Goal: Task Accomplishment & Management: Complete application form

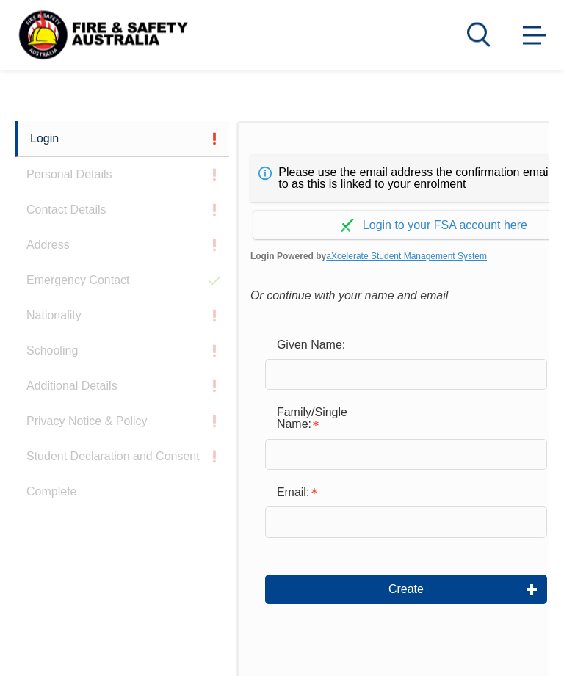
scroll to position [321, 0]
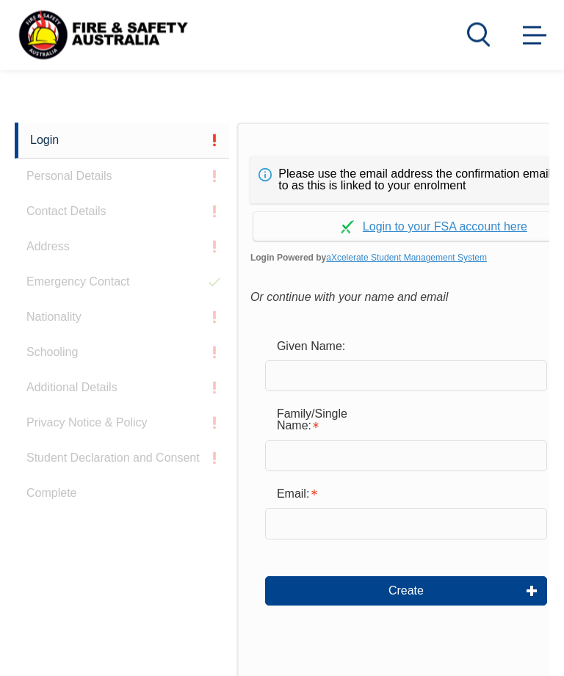
click at [303, 378] on input "text" at bounding box center [406, 376] width 282 height 31
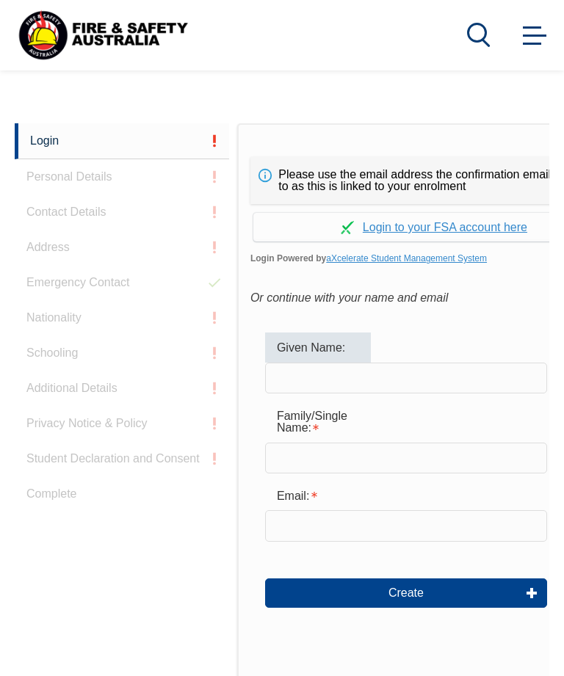
type input "T"
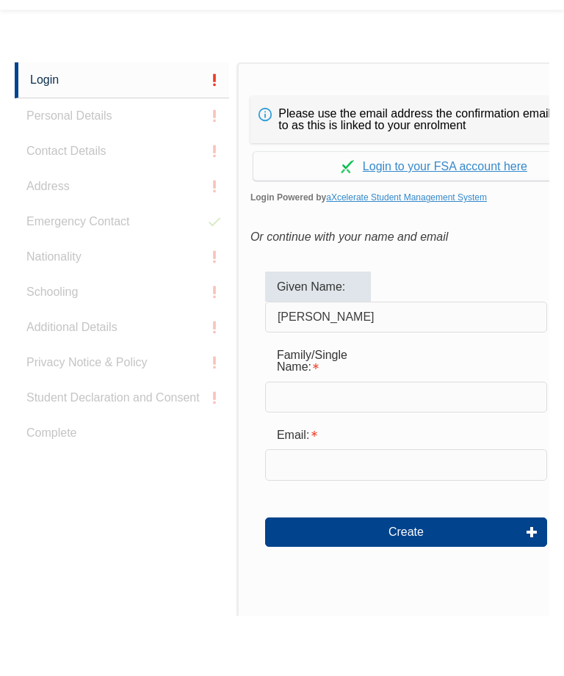
type input "[PERSON_NAME]"
click at [334, 443] on input "text" at bounding box center [406, 458] width 282 height 31
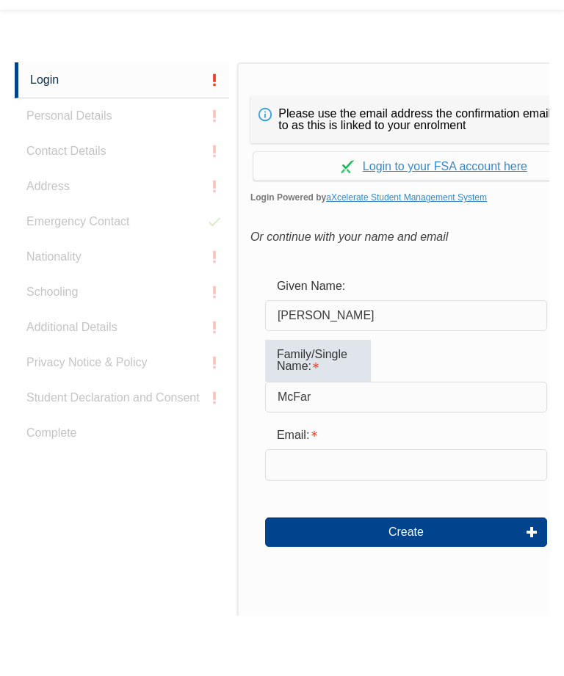
type input "[PERSON_NAME]"
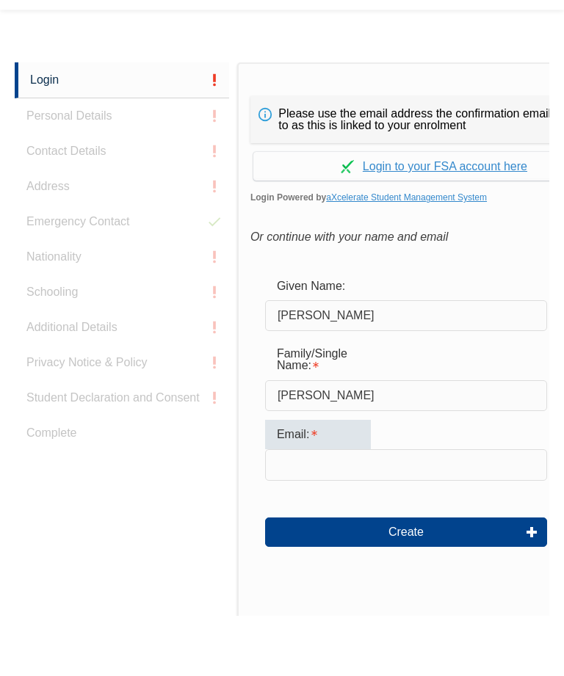
scroll to position [369, 0]
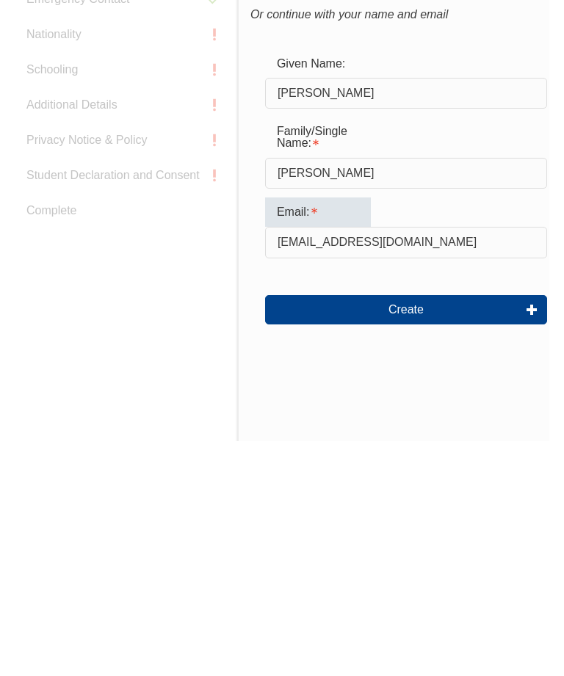
type input "[EMAIL_ADDRESS][DOMAIN_NAME]"
click at [404, 530] on button "Create" at bounding box center [406, 544] width 282 height 29
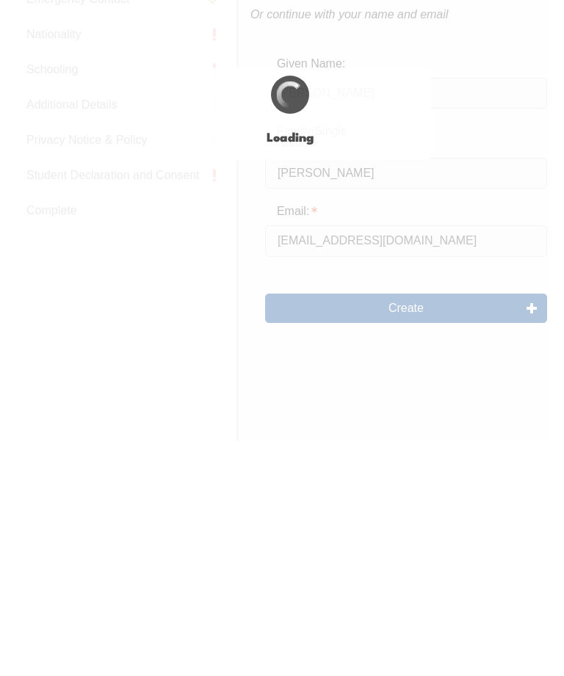
scroll to position [605, 0]
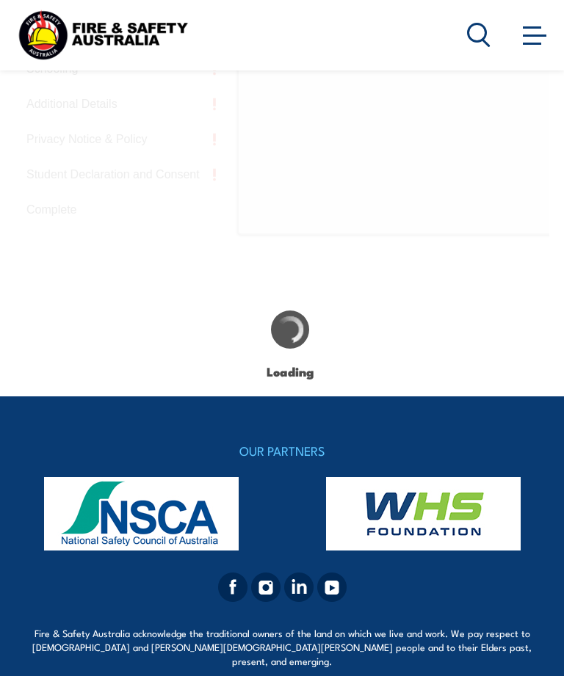
type input "[PERSON_NAME]"
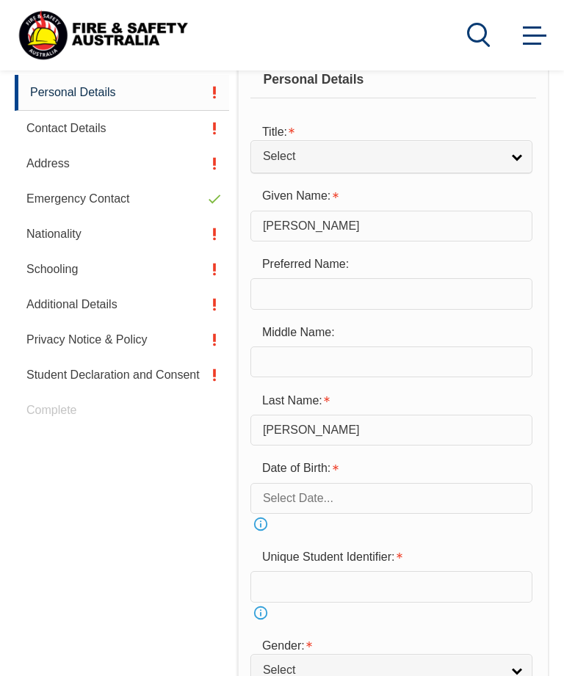
scroll to position [371, 0]
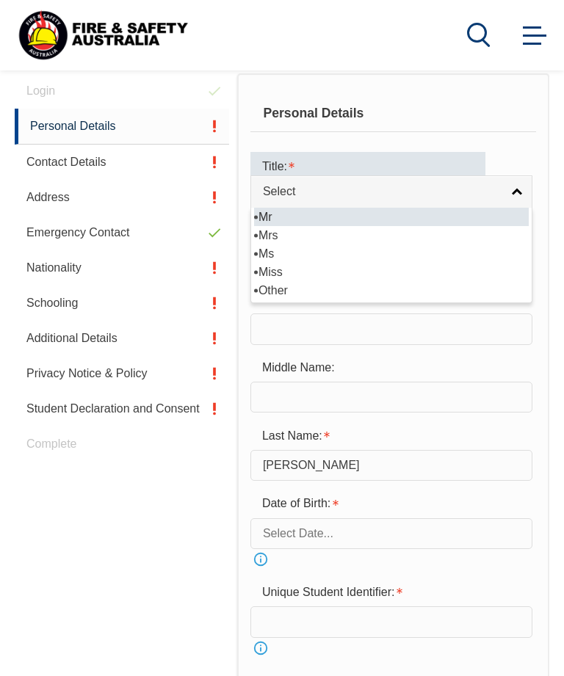
click at [352, 219] on li "Mr" at bounding box center [391, 217] width 275 height 18
select select "Mr"
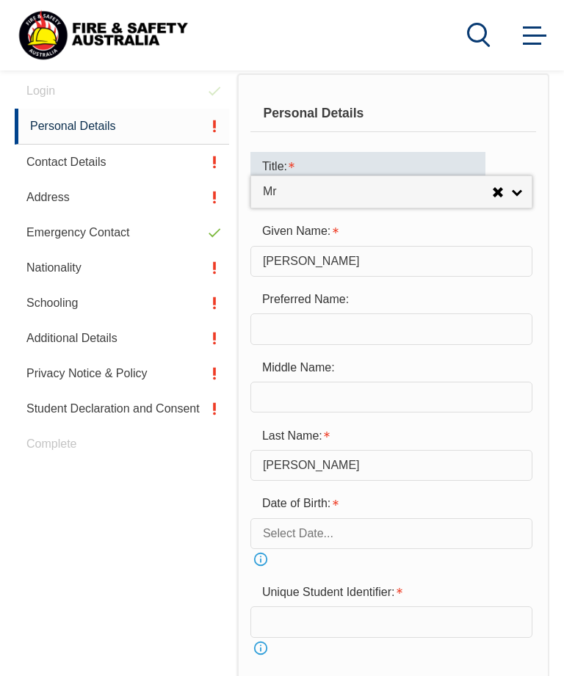
click at [326, 344] on input "text" at bounding box center [391, 328] width 282 height 31
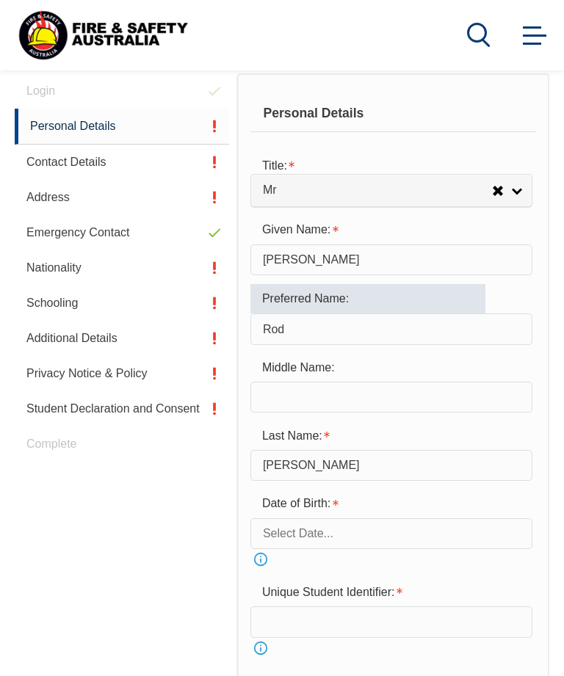
type input "Rod"
click at [307, 407] on input "text" at bounding box center [391, 397] width 282 height 31
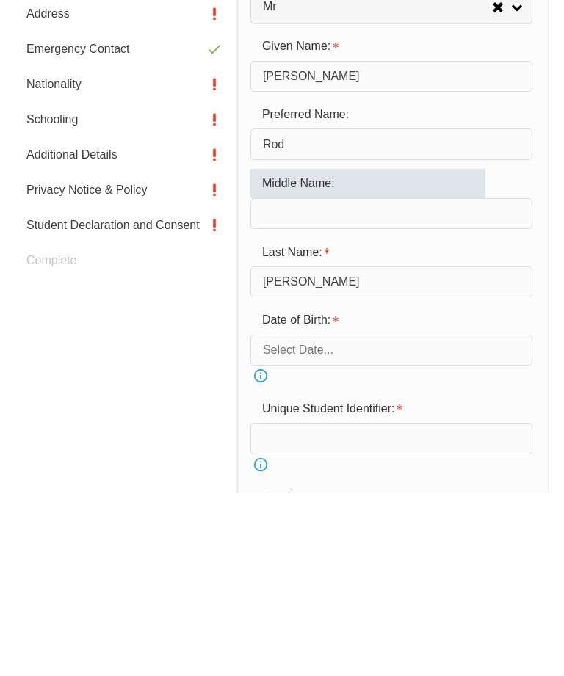
click at [301, 518] on input "text" at bounding box center [391, 533] width 282 height 31
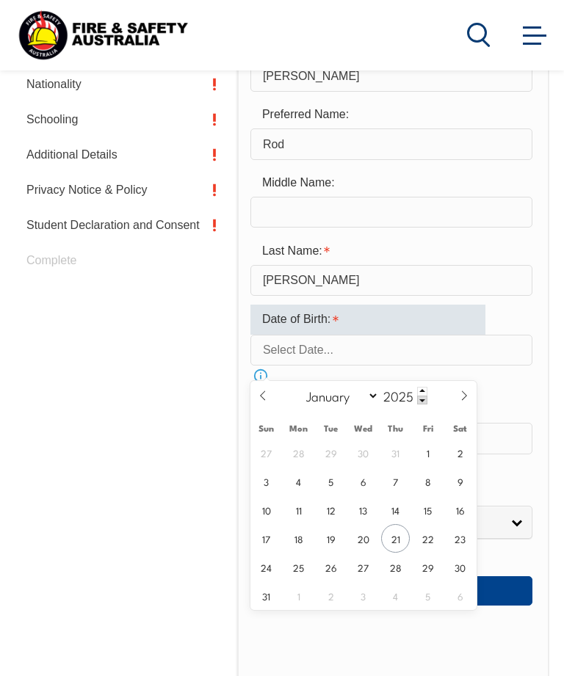
click at [266, 393] on icon at bounding box center [263, 395] width 10 height 10
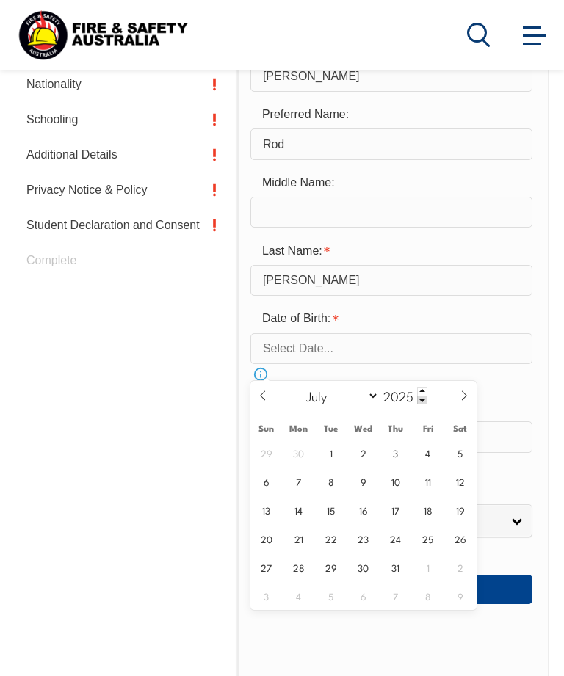
click at [267, 396] on icon at bounding box center [263, 395] width 10 height 10
select select "5"
click at [406, 398] on input "2025" at bounding box center [403, 396] width 48 height 18
click at [417, 403] on span at bounding box center [422, 400] width 10 height 9
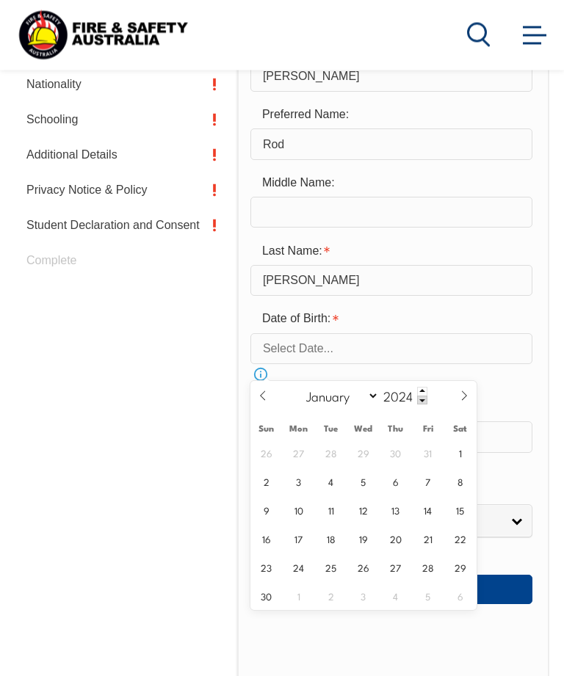
click at [420, 408] on div "January February March April May June July August September October November [D…" at bounding box center [363, 397] width 170 height 30
click at [418, 401] on span at bounding box center [422, 400] width 10 height 9
click at [417, 400] on span at bounding box center [422, 400] width 10 height 9
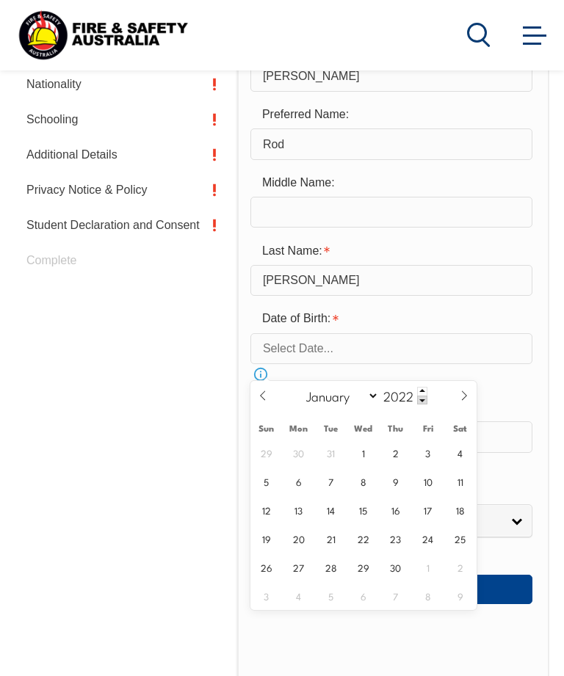
click at [417, 401] on span at bounding box center [422, 400] width 10 height 9
click at [417, 399] on span at bounding box center [422, 400] width 10 height 9
click at [417, 398] on span at bounding box center [422, 400] width 10 height 9
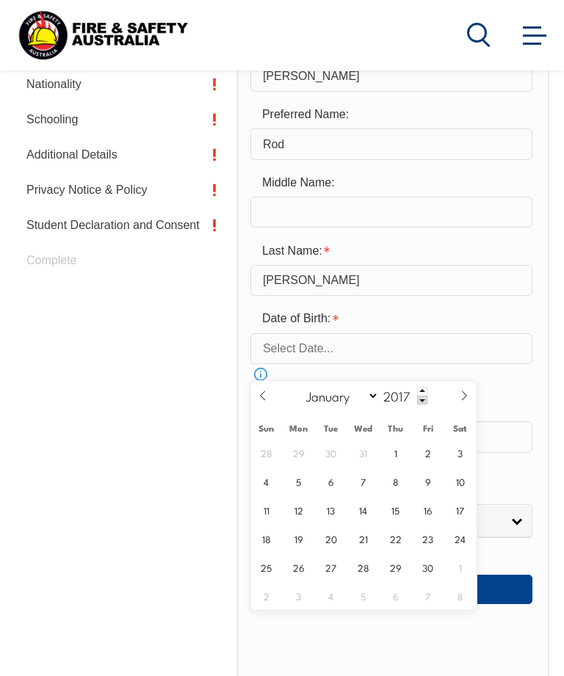
click at [418, 399] on span at bounding box center [422, 400] width 10 height 9
click at [419, 400] on span at bounding box center [422, 400] width 10 height 9
click at [418, 399] on span at bounding box center [422, 400] width 10 height 9
click at [418, 400] on span at bounding box center [422, 400] width 10 height 9
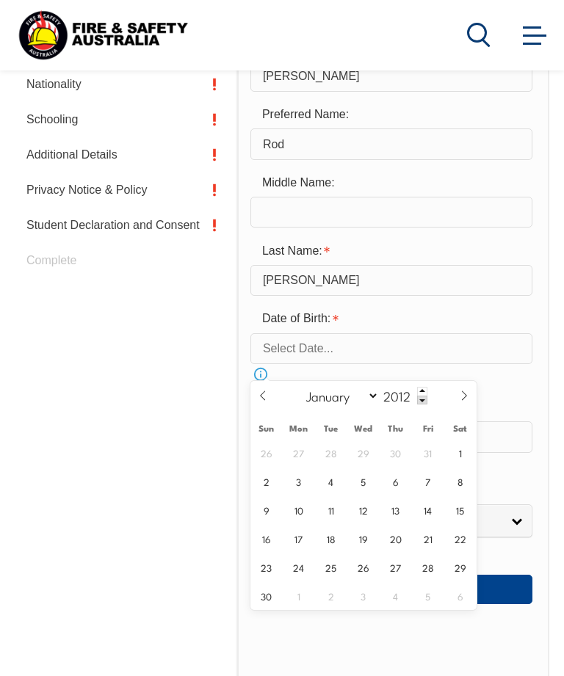
click at [417, 400] on span at bounding box center [422, 400] width 10 height 9
click at [421, 402] on div "January February March April May June July August September October November [D…" at bounding box center [363, 396] width 170 height 30
click at [418, 404] on span at bounding box center [422, 400] width 10 height 9
click at [419, 407] on div "January February March April May June July August September October November [D…" at bounding box center [363, 396] width 170 height 30
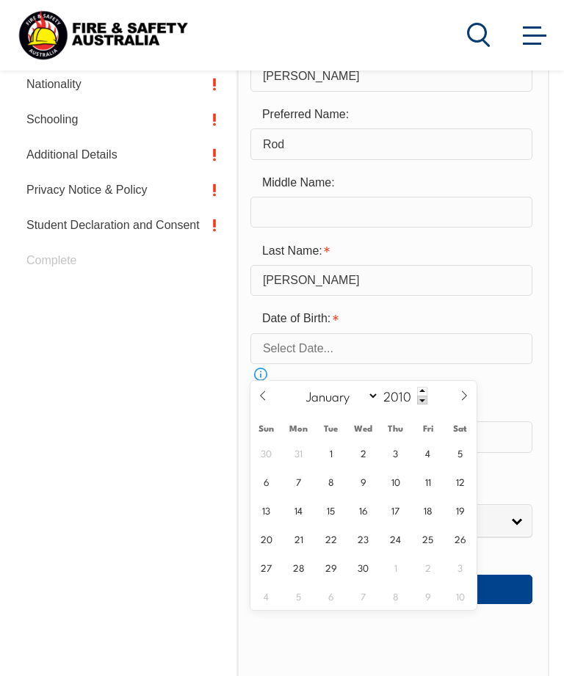
click at [422, 402] on div "January February March April May June July August September October November [D…" at bounding box center [363, 396] width 170 height 30
click at [429, 402] on div "January February March April May June July August September October November [D…" at bounding box center [363, 396] width 170 height 30
click at [419, 404] on span at bounding box center [422, 400] width 10 height 9
click at [418, 404] on span at bounding box center [422, 400] width 10 height 9
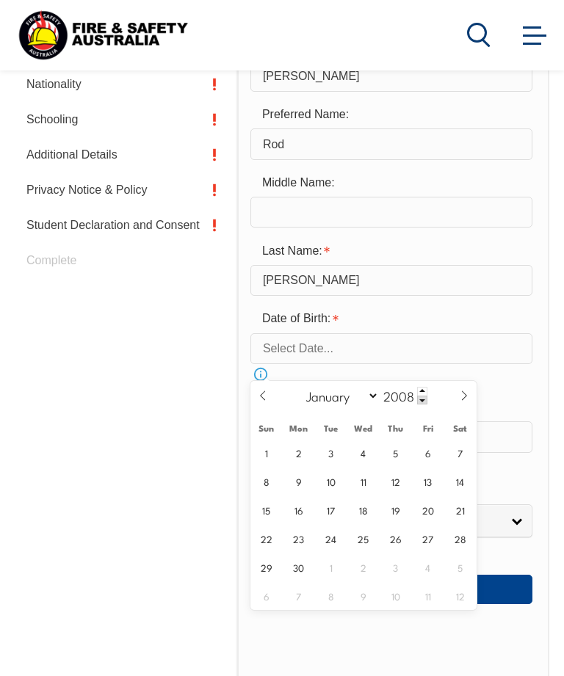
click at [418, 400] on span at bounding box center [422, 400] width 10 height 9
click at [407, 393] on input "2006" at bounding box center [403, 396] width 48 height 18
click at [417, 401] on span at bounding box center [422, 400] width 10 height 9
click at [418, 404] on span at bounding box center [422, 400] width 10 height 9
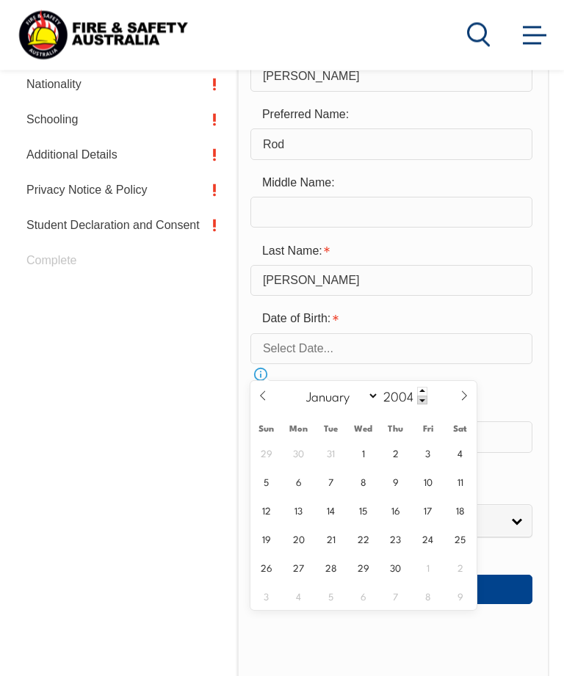
click at [418, 404] on span at bounding box center [422, 400] width 10 height 9
click at [418, 402] on span at bounding box center [422, 400] width 10 height 9
click at [418, 401] on span at bounding box center [422, 400] width 10 height 9
click at [419, 402] on span at bounding box center [422, 400] width 10 height 9
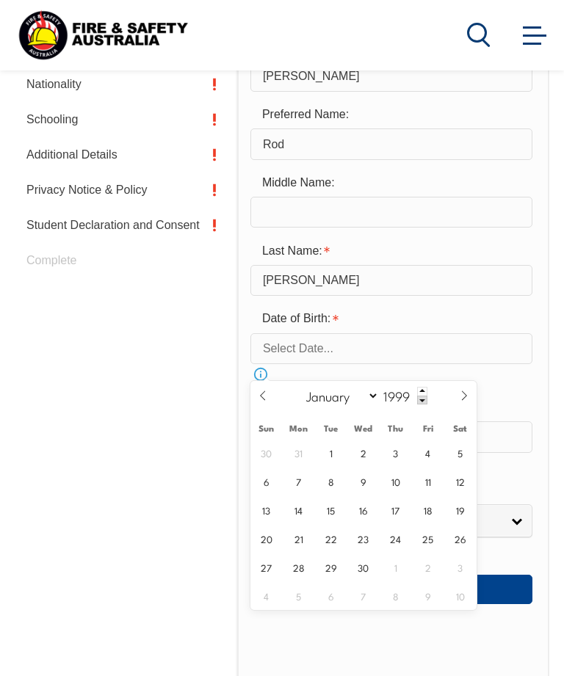
click at [418, 403] on span at bounding box center [422, 400] width 10 height 9
click at [418, 402] on span at bounding box center [422, 400] width 10 height 9
click at [417, 403] on span at bounding box center [422, 400] width 10 height 9
click at [417, 402] on span at bounding box center [422, 400] width 10 height 9
click at [419, 403] on span at bounding box center [422, 400] width 10 height 9
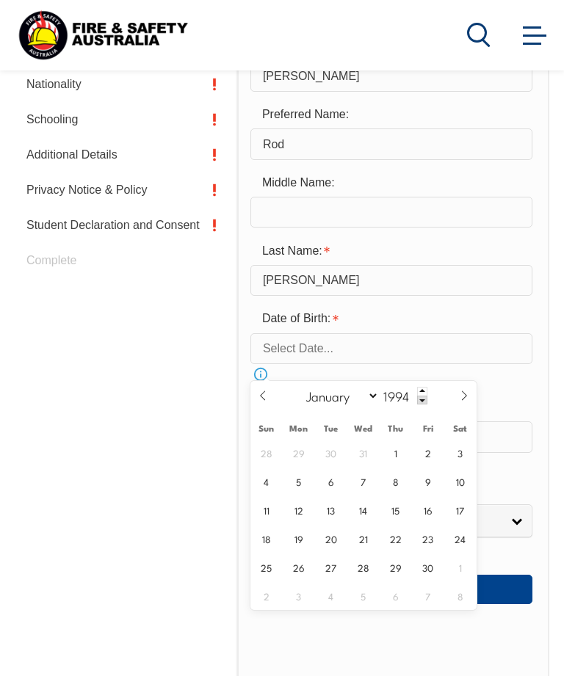
click at [419, 403] on span at bounding box center [422, 400] width 10 height 9
click at [419, 404] on span at bounding box center [422, 400] width 10 height 9
click at [418, 404] on span at bounding box center [422, 400] width 10 height 9
click at [417, 403] on span at bounding box center [422, 400] width 10 height 9
click at [417, 402] on span at bounding box center [422, 400] width 10 height 9
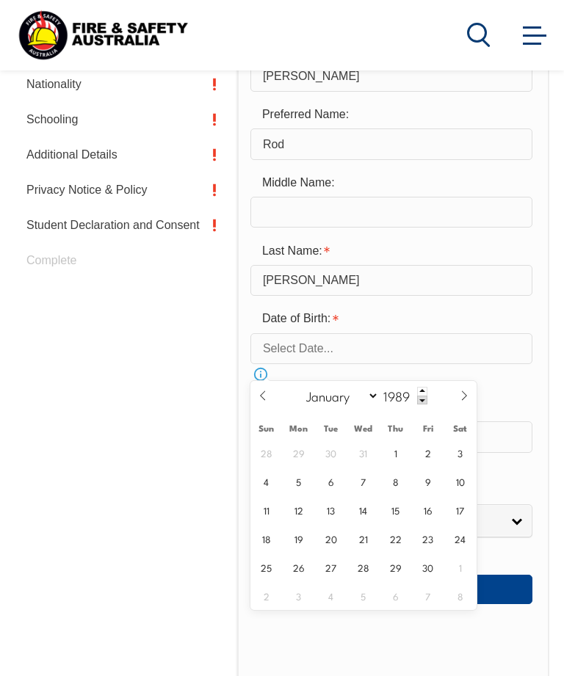
click at [419, 402] on span at bounding box center [422, 400] width 10 height 9
click at [418, 402] on span at bounding box center [422, 400] width 10 height 9
click at [417, 399] on span at bounding box center [422, 400] width 10 height 9
click at [408, 400] on input "1985" at bounding box center [403, 396] width 48 height 18
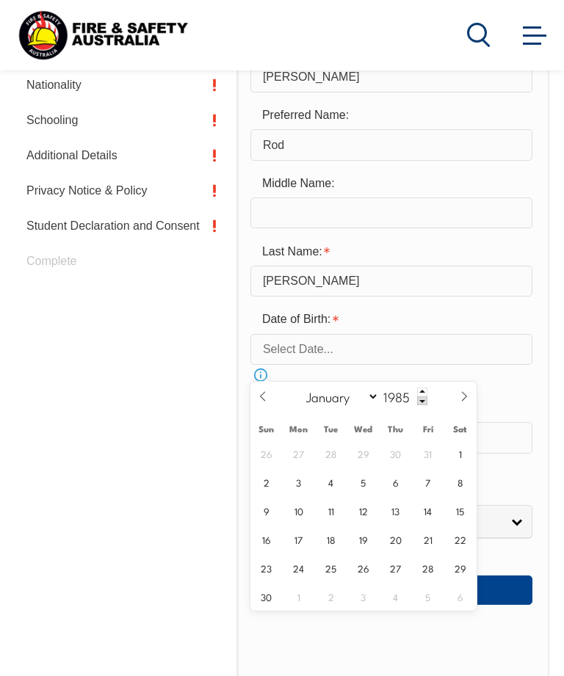
click at [417, 404] on span at bounding box center [422, 400] width 10 height 9
click at [417, 403] on span at bounding box center [422, 400] width 10 height 9
click at [408, 403] on input "1982" at bounding box center [403, 396] width 48 height 18
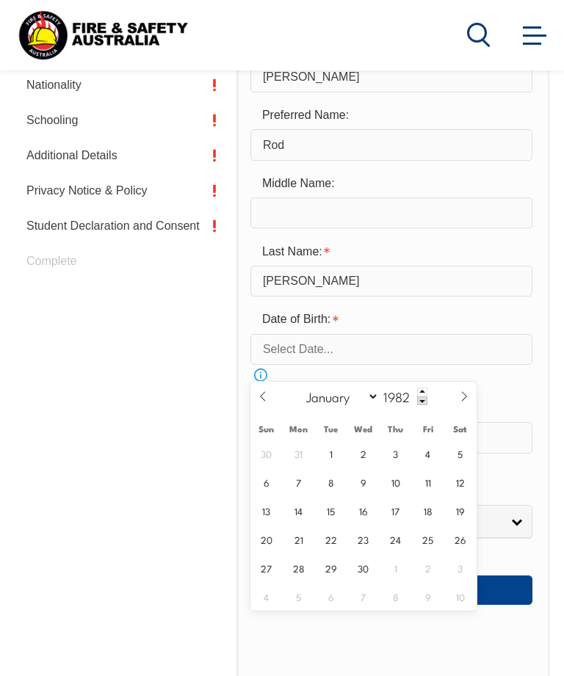
click at [413, 407] on div "January February March April May June July August September October November [D…" at bounding box center [363, 397] width 170 height 30
click at [407, 400] on input "1982" at bounding box center [403, 397] width 48 height 18
click at [417, 404] on span at bounding box center [422, 400] width 10 height 9
click at [407, 396] on input "1981" at bounding box center [403, 397] width 48 height 18
click at [417, 402] on span at bounding box center [422, 400] width 10 height 9
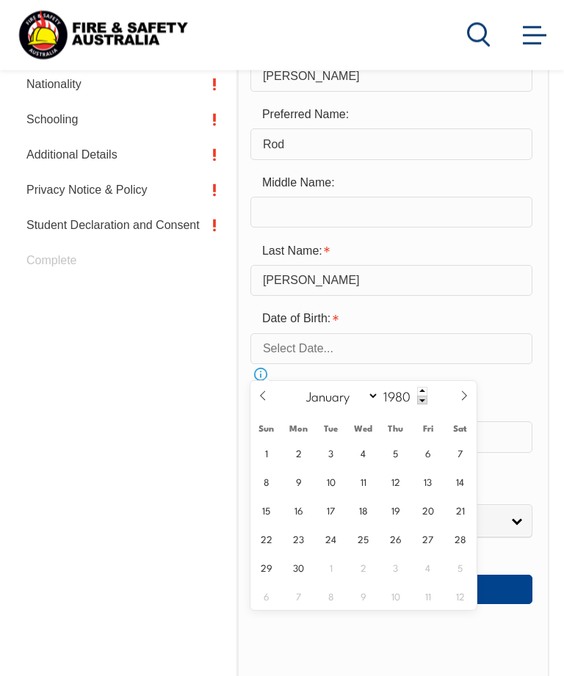
click at [419, 404] on span at bounding box center [422, 400] width 10 height 9
click at [417, 407] on div "January February March April May June July August September October November [D…" at bounding box center [363, 396] width 170 height 30
click at [417, 404] on span at bounding box center [422, 400] width 10 height 9
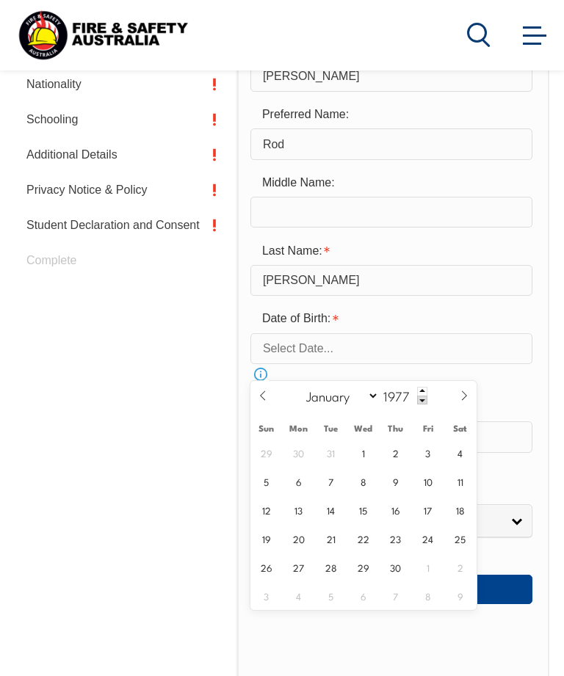
click at [421, 404] on div "January February March April May June July August September October November [D…" at bounding box center [363, 396] width 170 height 30
click at [420, 404] on div "January February March April May June July August September October November [D…" at bounding box center [363, 396] width 170 height 30
click at [418, 404] on span at bounding box center [422, 400] width 10 height 9
click at [418, 403] on span at bounding box center [422, 400] width 10 height 9
click at [417, 402] on span at bounding box center [422, 400] width 10 height 9
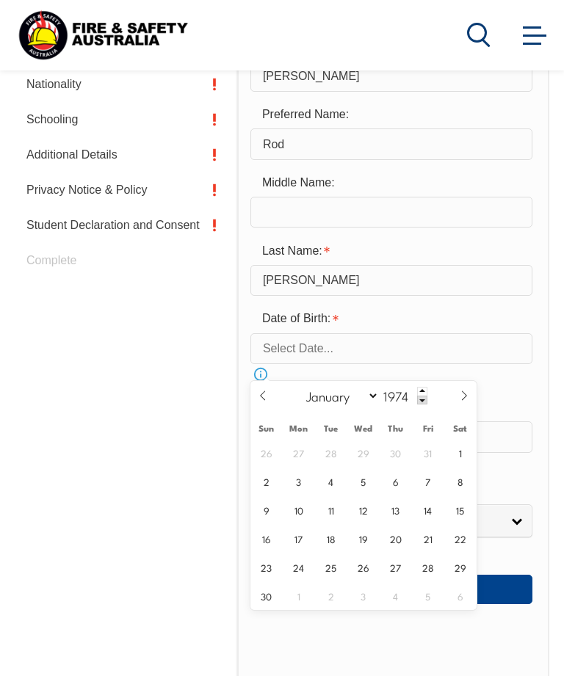
click at [408, 399] on input "1974" at bounding box center [403, 396] width 48 height 18
click at [417, 404] on span at bounding box center [422, 400] width 10 height 9
click at [418, 407] on div "January February March April May June July August September October November [D…" at bounding box center [363, 397] width 170 height 30
click at [418, 405] on span at bounding box center [422, 400] width 10 height 9
click at [418, 404] on span at bounding box center [422, 400] width 10 height 9
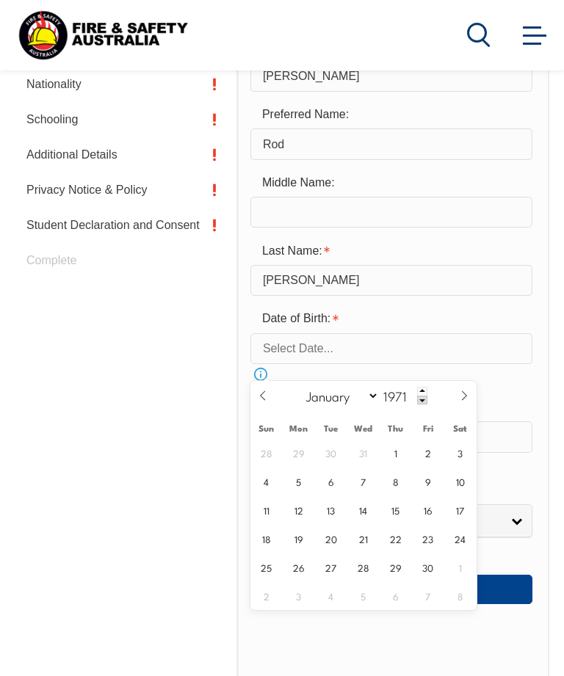
click at [418, 404] on span at bounding box center [422, 400] width 10 height 9
click at [417, 403] on span at bounding box center [422, 400] width 10 height 9
click at [408, 396] on input "1968" at bounding box center [403, 396] width 48 height 18
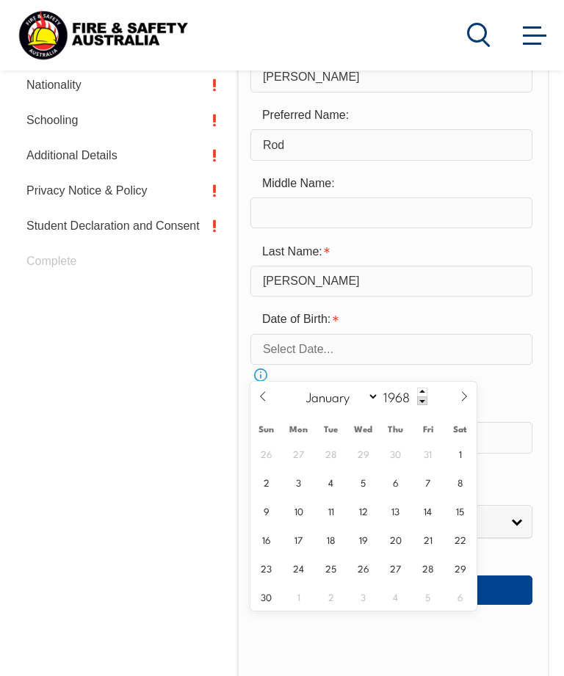
click at [417, 404] on span at bounding box center [422, 400] width 10 height 9
click at [408, 403] on input "1967" at bounding box center [403, 397] width 48 height 18
click at [415, 410] on div "January February March April May June July August September October November [D…" at bounding box center [363, 397] width 170 height 30
click at [407, 399] on input "1967" at bounding box center [403, 397] width 48 height 18
click at [417, 405] on span at bounding box center [422, 400] width 10 height 9
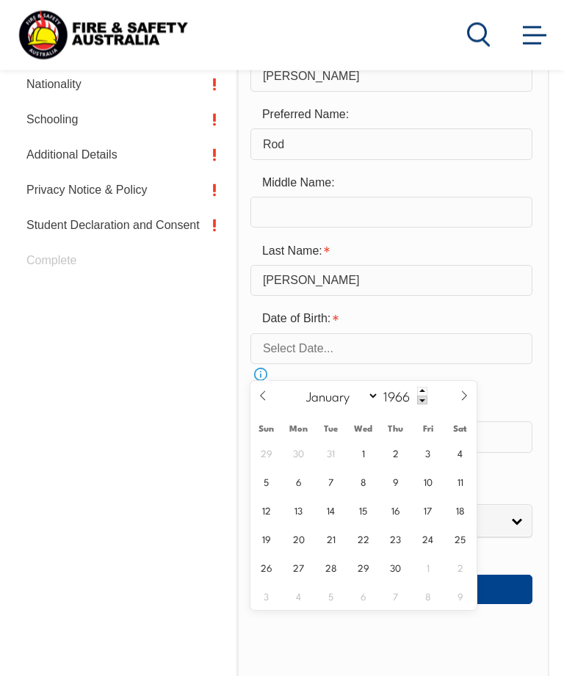
click at [408, 401] on input "1966" at bounding box center [403, 397] width 48 height 18
click at [407, 399] on input "1966" at bounding box center [403, 397] width 48 height 18
click at [417, 405] on span at bounding box center [422, 400] width 10 height 9
click at [421, 404] on div "January February March April May June July August September October November [D…" at bounding box center [363, 397] width 170 height 30
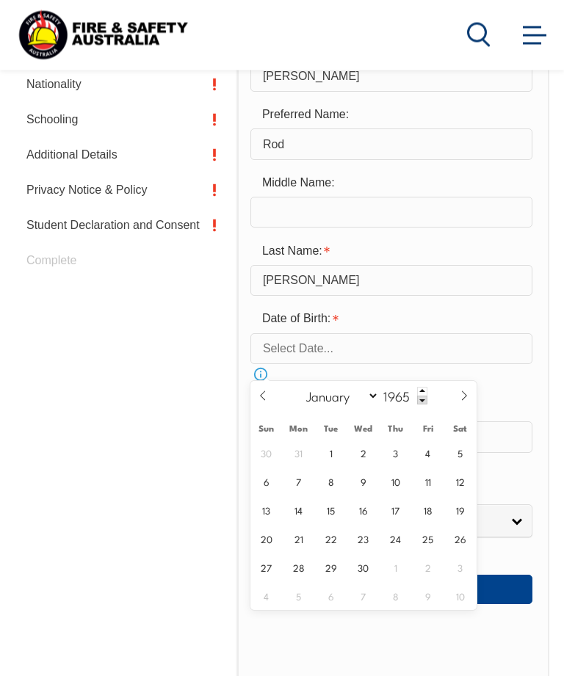
click at [421, 402] on div "January February March April May June July August September October November [D…" at bounding box center [363, 397] width 170 height 30
click at [417, 404] on span at bounding box center [422, 400] width 10 height 9
click at [419, 398] on span at bounding box center [422, 400] width 10 height 9
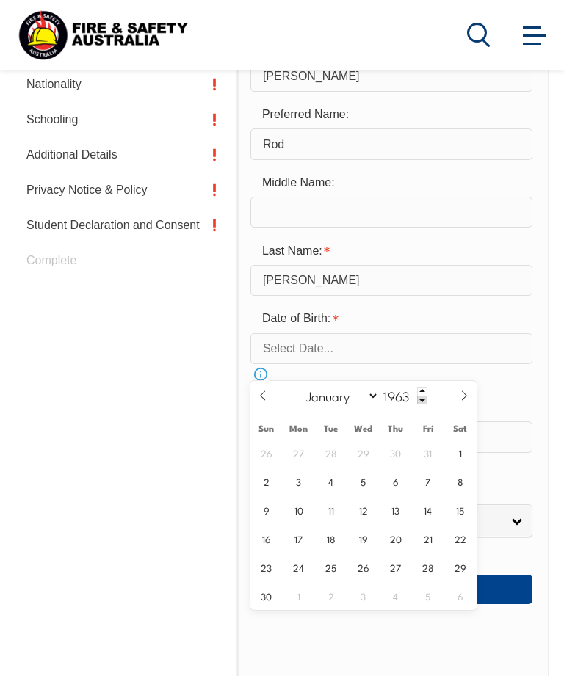
click at [417, 404] on span at bounding box center [422, 400] width 10 height 9
type input "1962"
click at [368, 529] on span "20" at bounding box center [363, 538] width 29 height 29
type input "[DATE]"
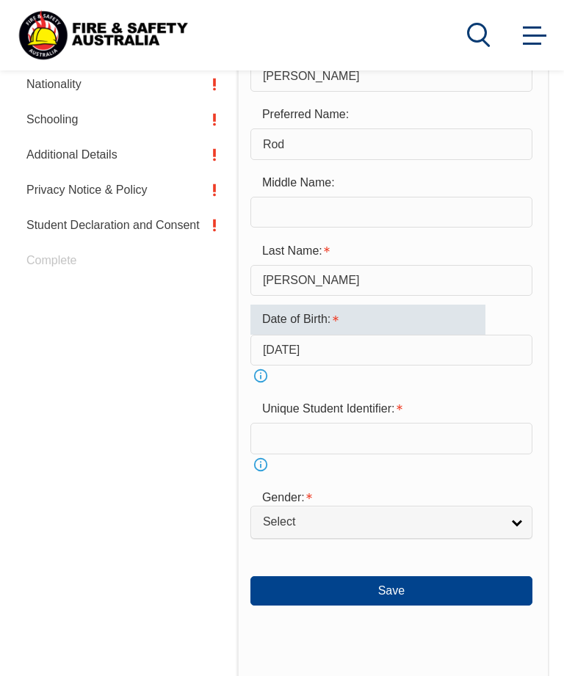
click at [379, 366] on input "[DATE]" at bounding box center [391, 350] width 282 height 31
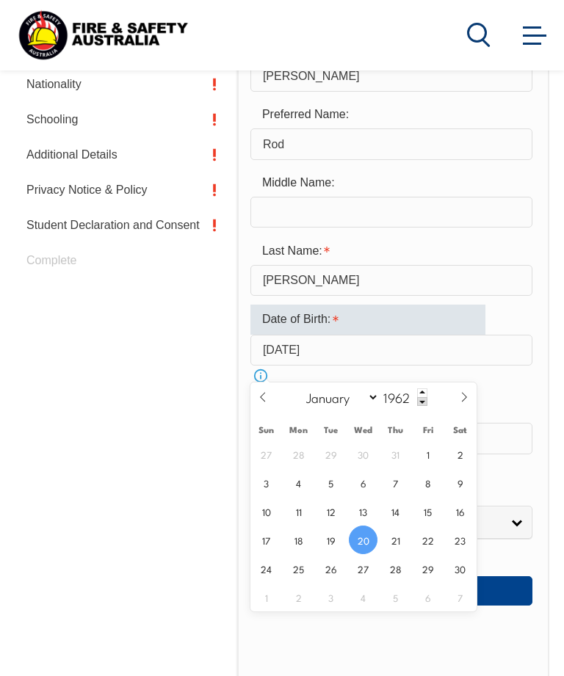
click at [273, 394] on span at bounding box center [262, 402] width 25 height 40
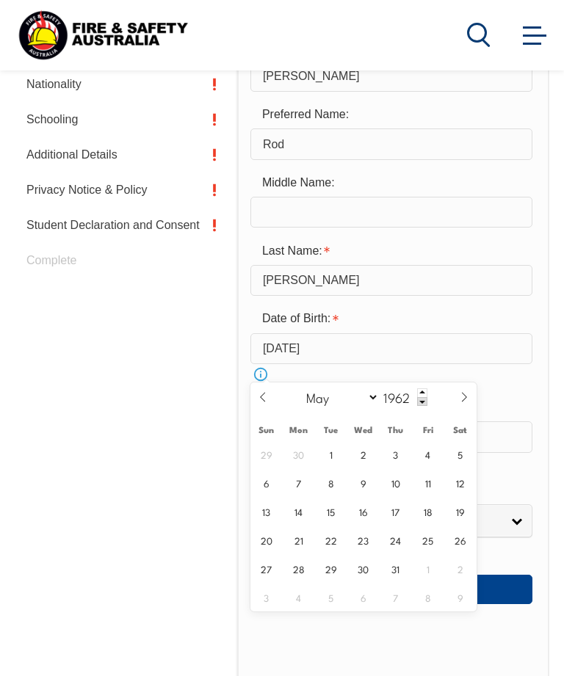
click at [273, 393] on span at bounding box center [262, 402] width 25 height 40
click at [272, 391] on span at bounding box center [262, 402] width 25 height 40
click at [268, 394] on span at bounding box center [262, 402] width 25 height 40
select select "1"
click at [333, 536] on span "20" at bounding box center [330, 540] width 29 height 29
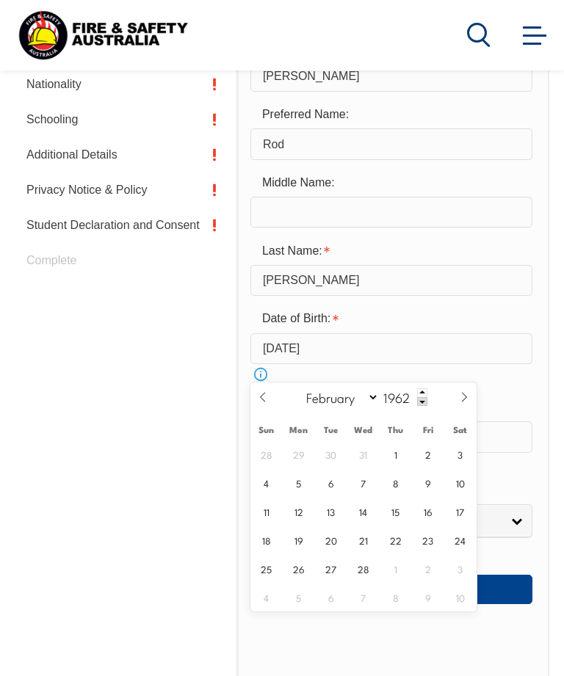
type input "[DATE]"
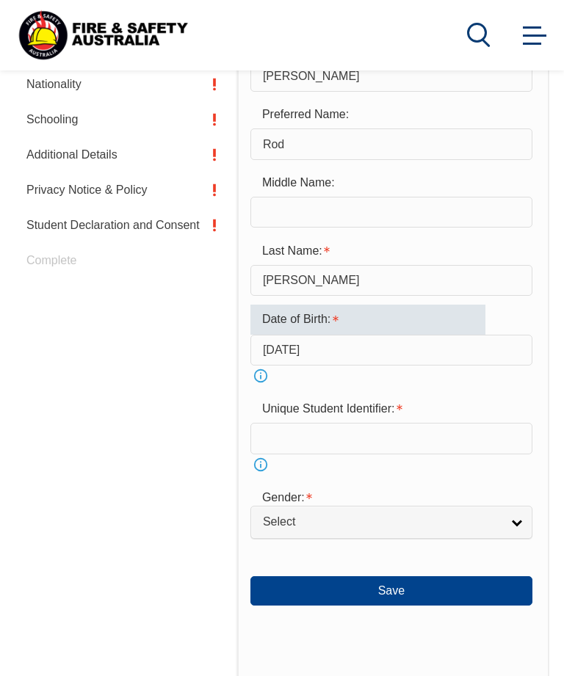
click at [317, 448] on input "text" at bounding box center [391, 438] width 282 height 31
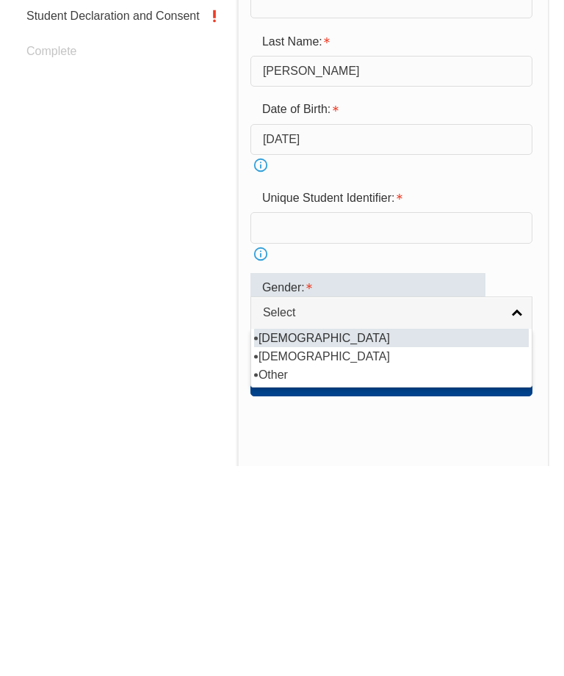
scroll to position [764, 0]
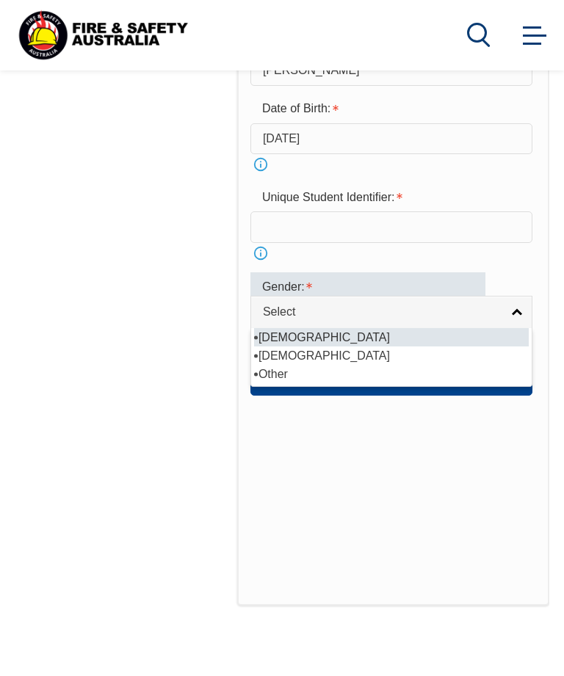
select select "M"
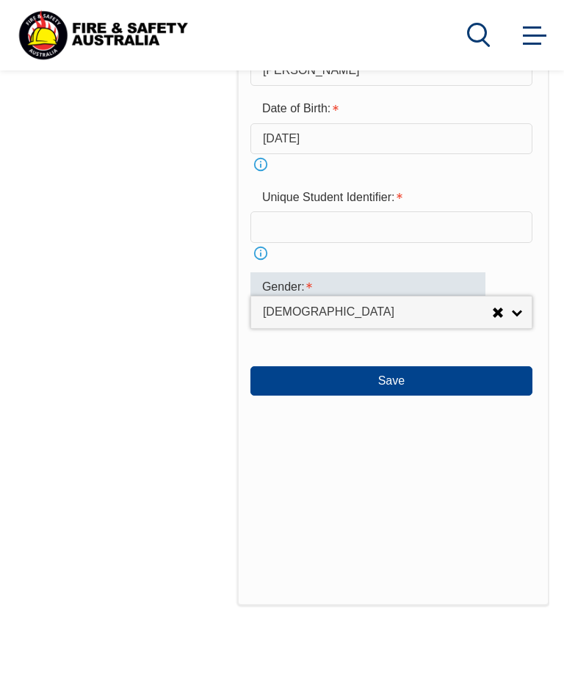
click at [310, 239] on input "text" at bounding box center [391, 226] width 282 height 31
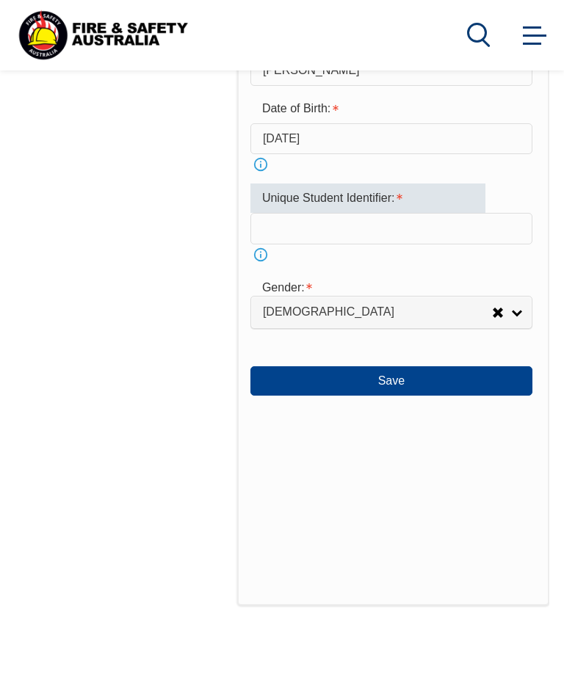
scroll to position [763, 0]
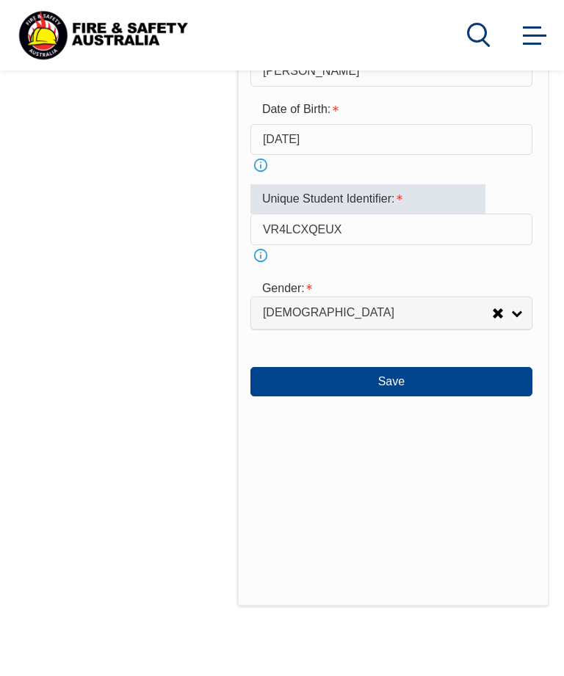
type input "VR4LCXQEUX"
click at [404, 396] on button "Save" at bounding box center [391, 381] width 282 height 29
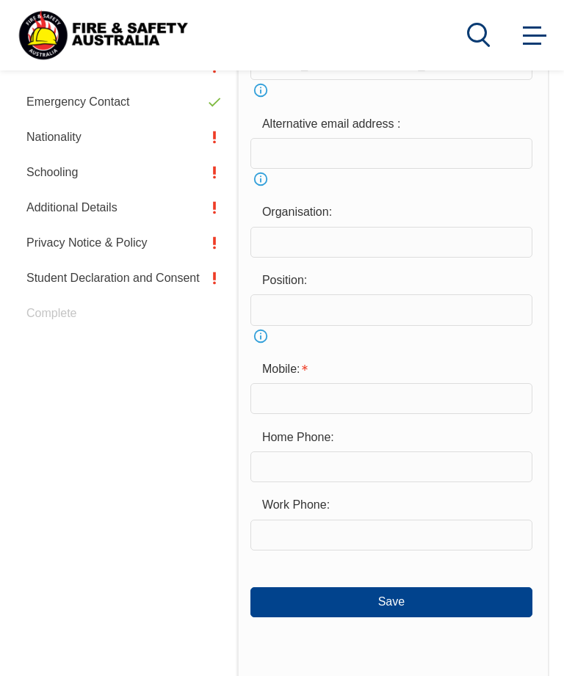
scroll to position [371, 0]
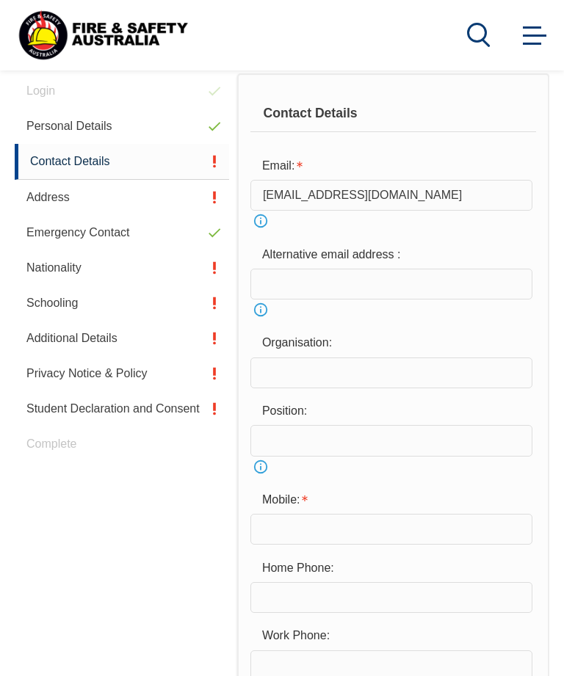
click at [288, 280] on input "email" at bounding box center [391, 284] width 282 height 31
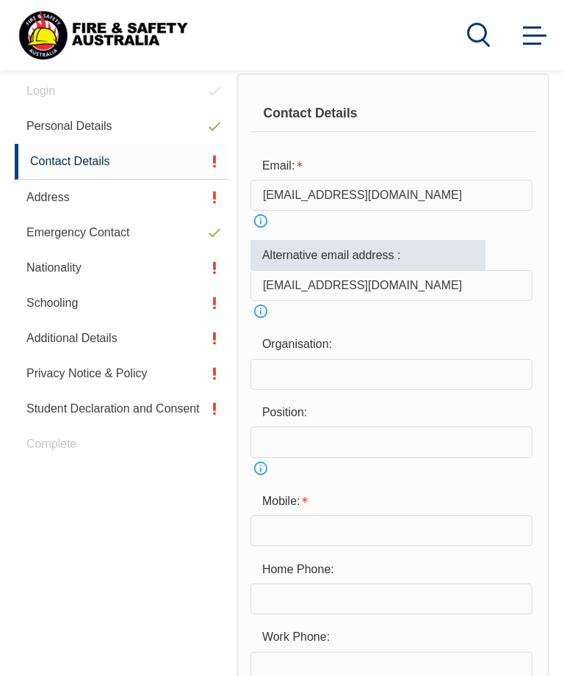
type input "[EMAIL_ADDRESS][DOMAIN_NAME]"
click at [299, 374] on input "text" at bounding box center [391, 374] width 282 height 31
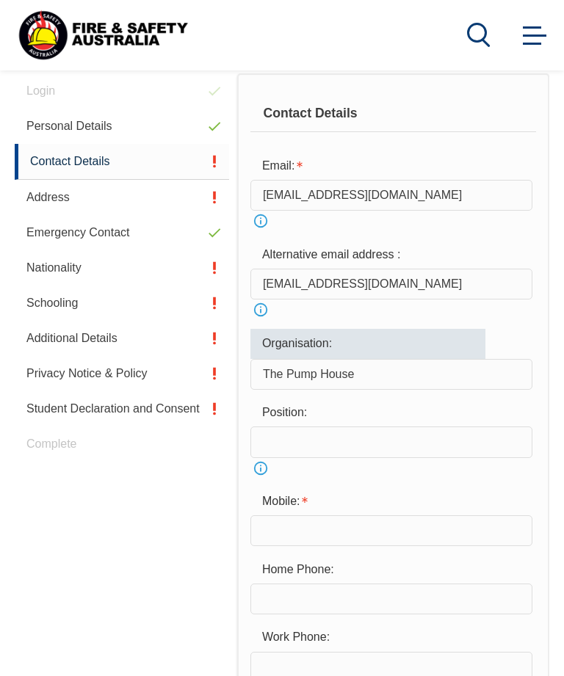
type input "The Pump House"
click at [296, 440] on input "text" at bounding box center [391, 441] width 282 height 31
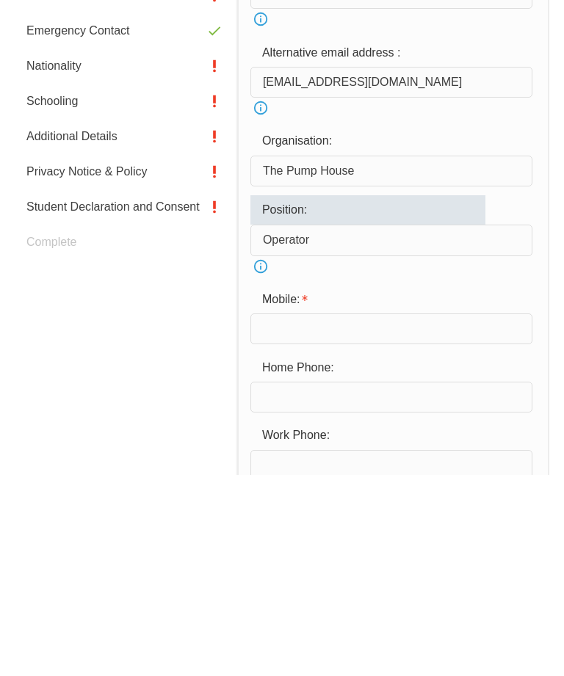
type input "Operator"
click at [331, 515] on input "text" at bounding box center [391, 530] width 282 height 31
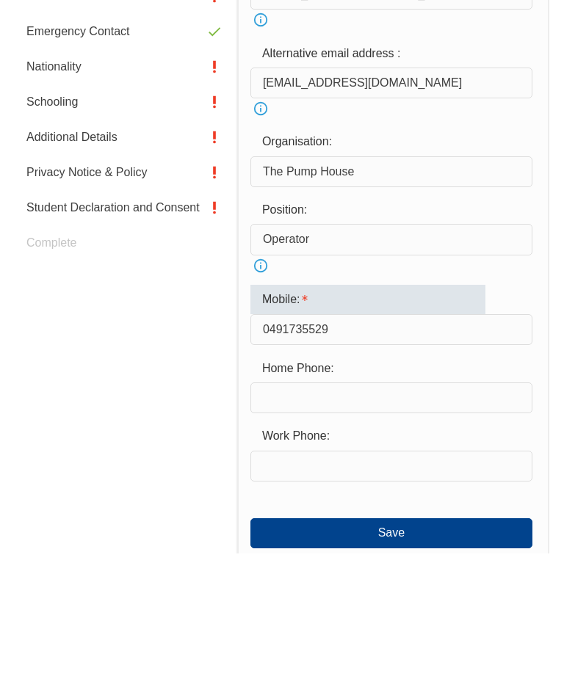
scroll to position [451, 0]
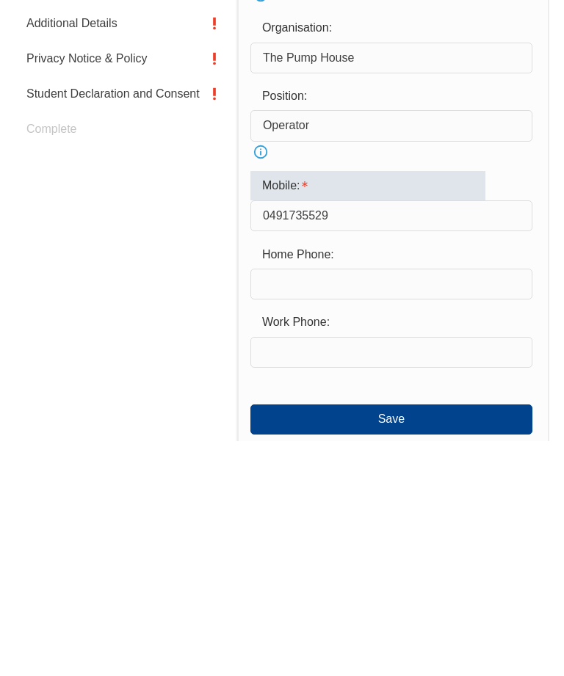
type input "0491735529"
click at [300, 504] on input "text" at bounding box center [391, 519] width 282 height 31
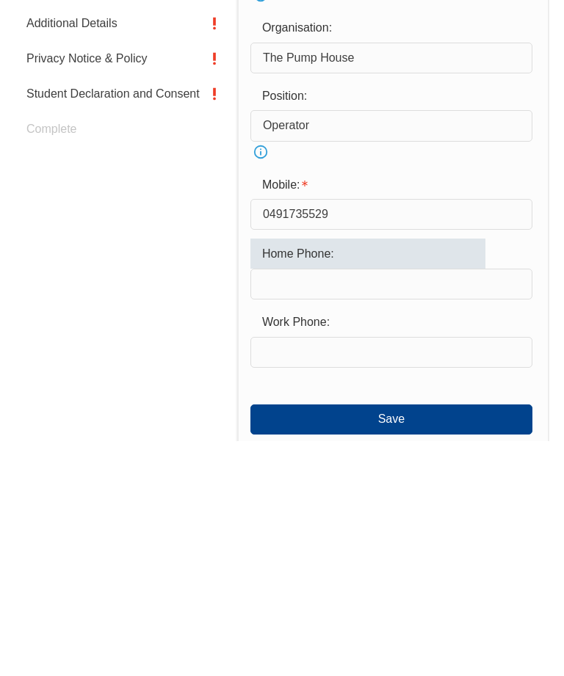
click at [344, 572] on input "text" at bounding box center [391, 587] width 282 height 31
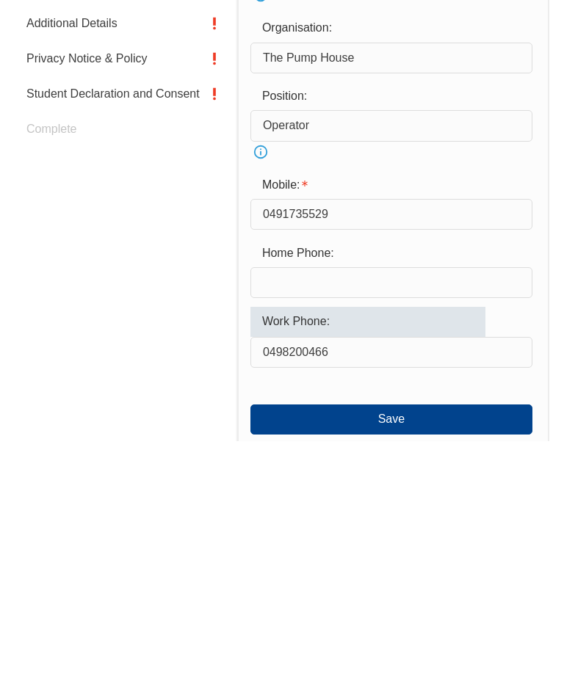
type input "0498200466"
click at [401, 639] on button "Save" at bounding box center [391, 653] width 282 height 29
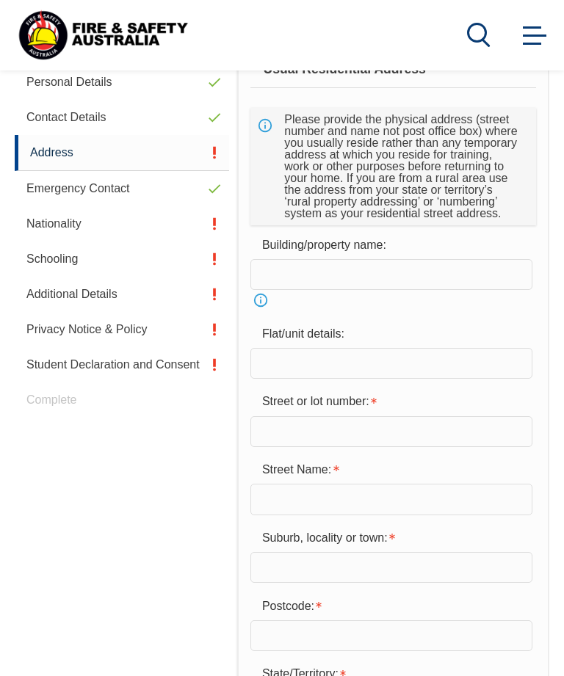
scroll to position [371, 0]
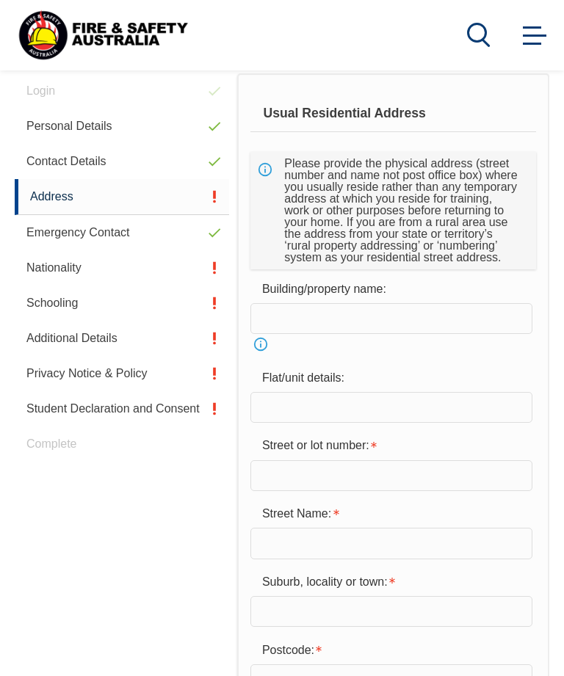
click at [330, 482] on input "text" at bounding box center [391, 475] width 282 height 31
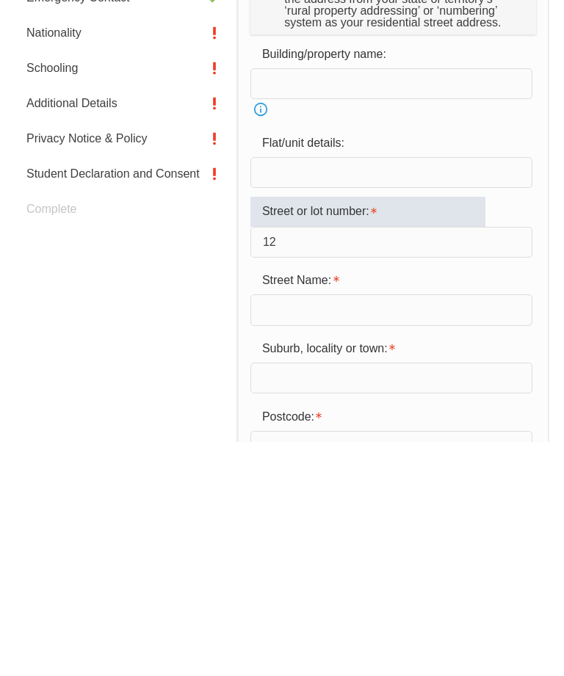
type input "12"
click at [324, 529] on input "text" at bounding box center [391, 544] width 282 height 31
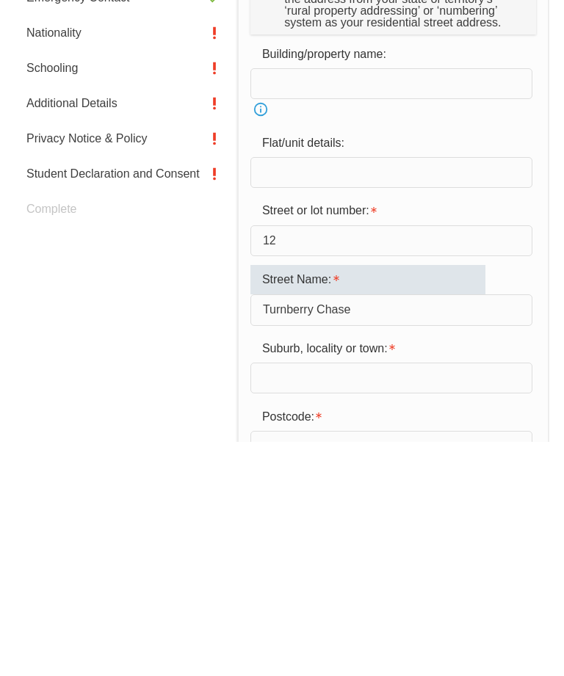
type input "Turnberry Chase"
click at [331, 597] on input "text" at bounding box center [391, 612] width 282 height 31
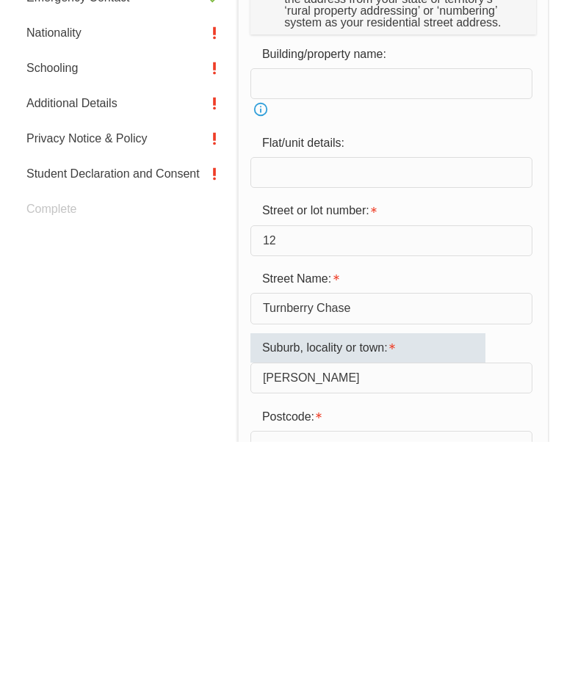
type input "[PERSON_NAME]"
click at [308, 666] on input "text" at bounding box center [391, 681] width 282 height 31
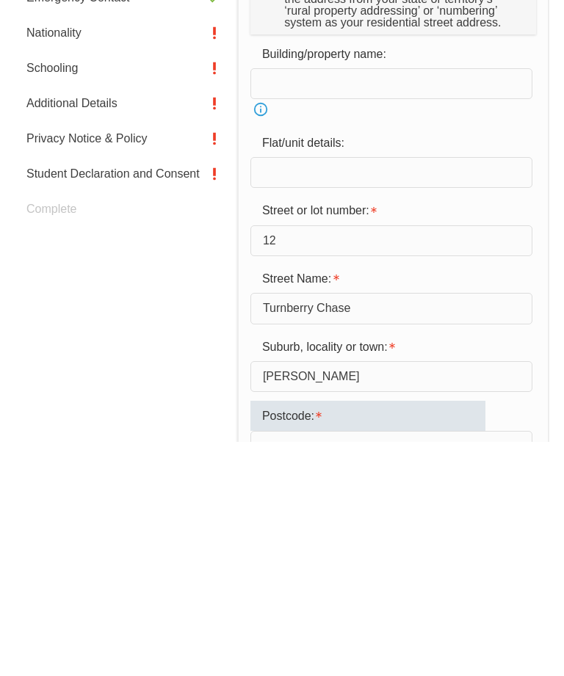
scroll to position [579, 0]
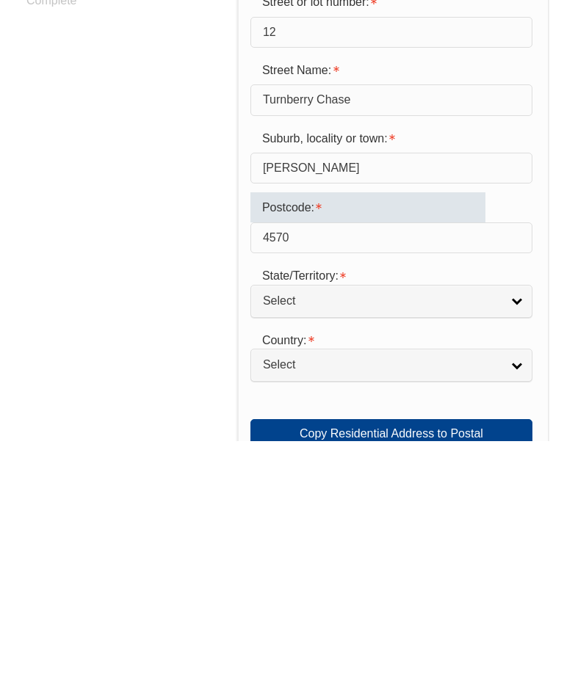
type input "4570"
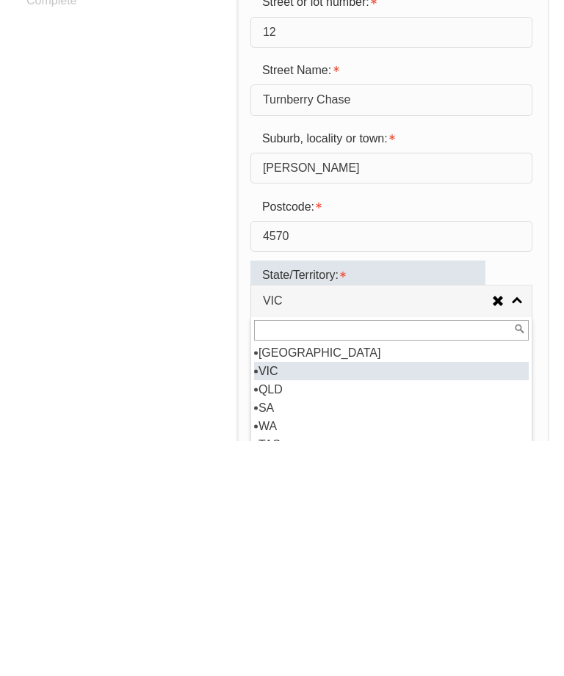
select select "QLD"
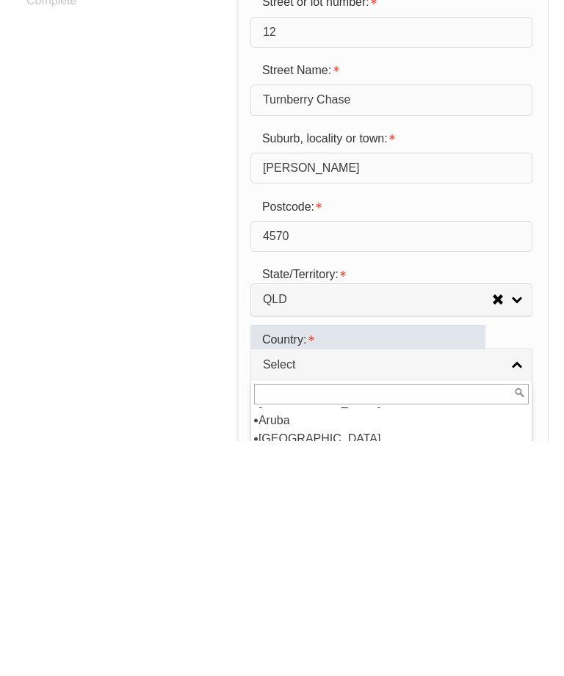
scroll to position [219, 0]
select select "1101"
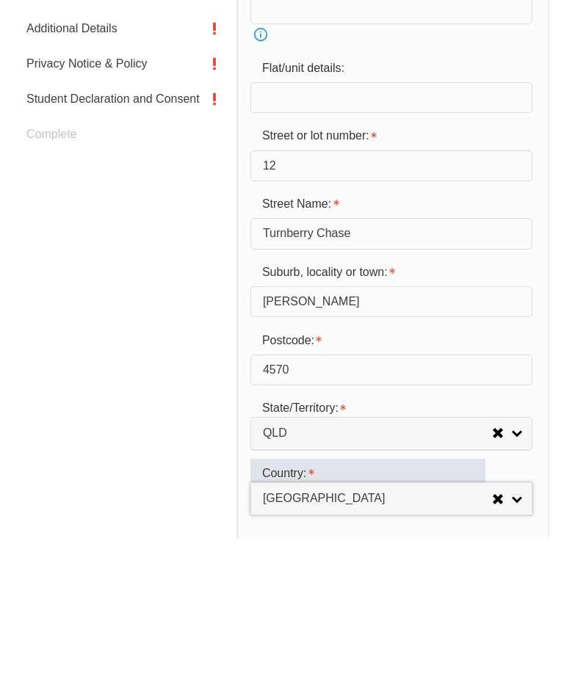
scroll to position [542, 0]
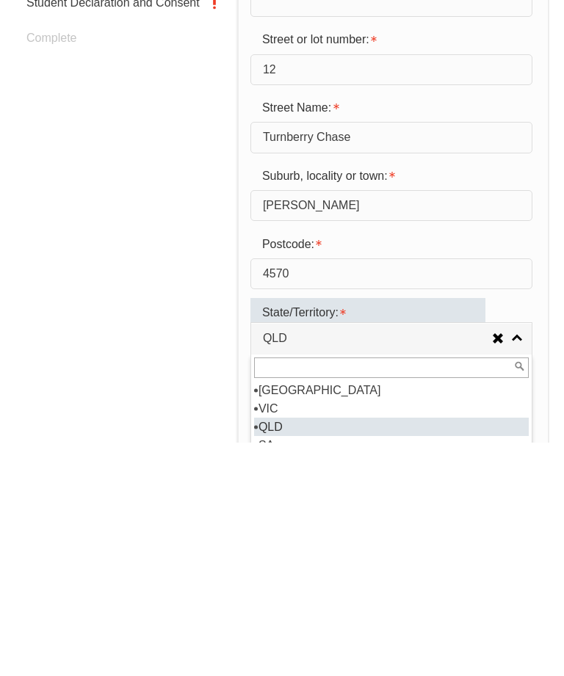
click at [422, 493] on input "4570" at bounding box center [391, 508] width 282 height 31
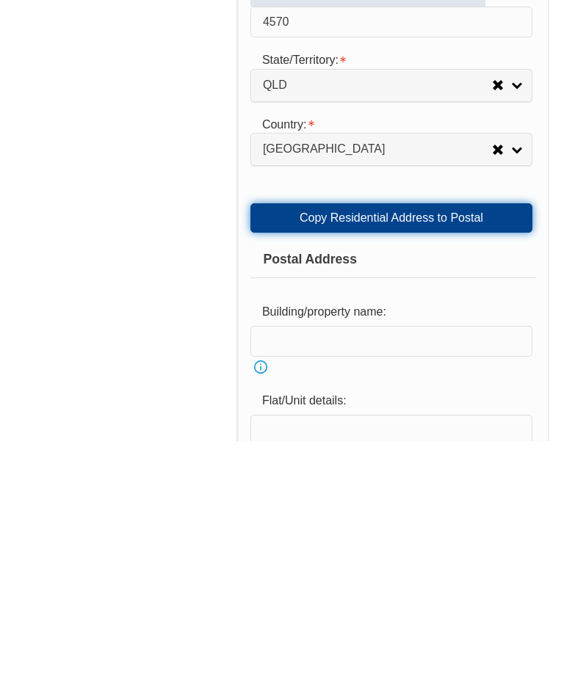
click at [437, 438] on link "Copy Residential Address to Postal" at bounding box center [391, 452] width 282 height 29
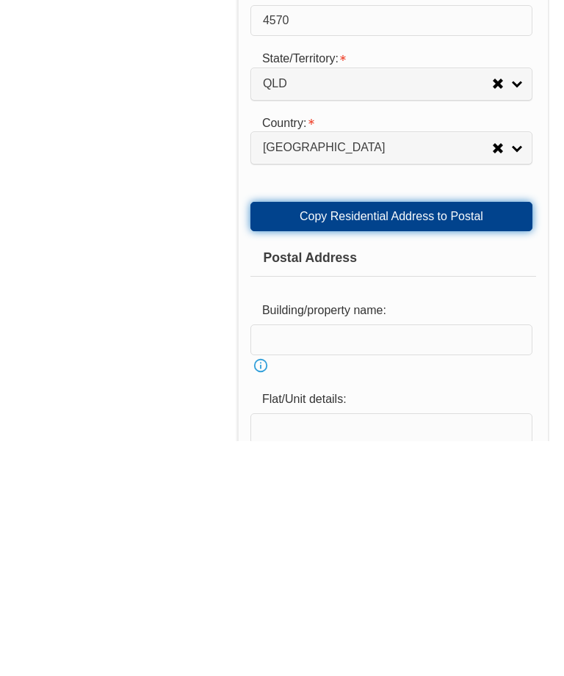
type input "12"
type input "Turnberry Chase"
type input "[PERSON_NAME]"
select select "QLD"
type input "4570"
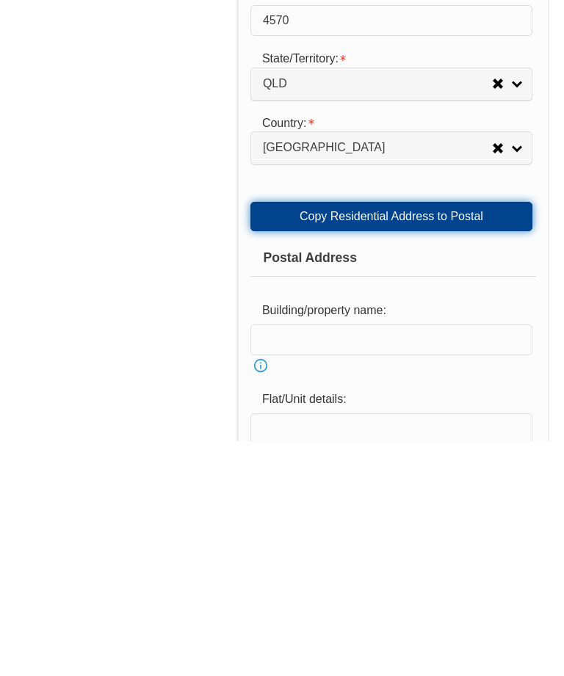
select select "1101"
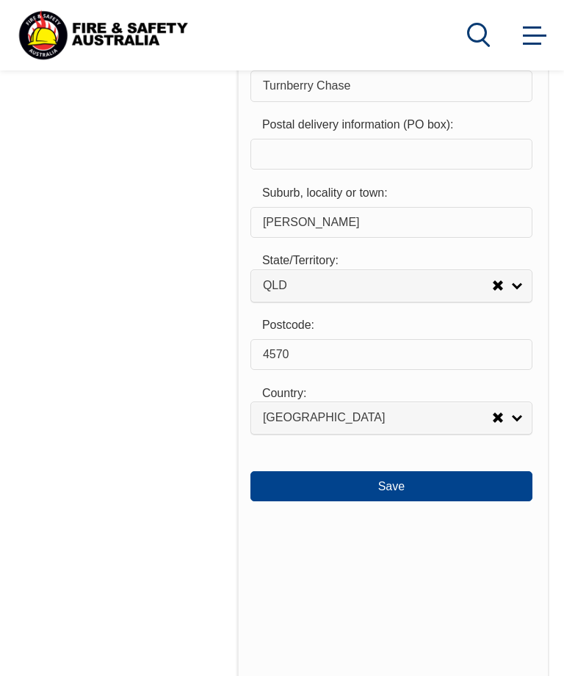
scroll to position [1521, 0]
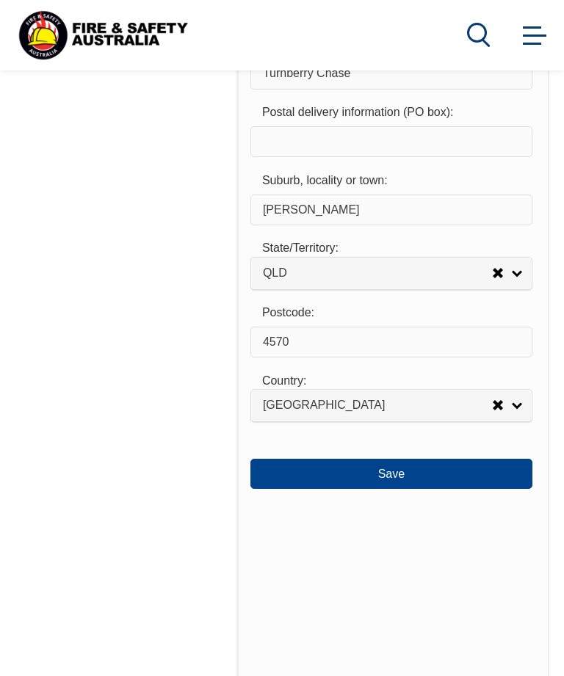
click at [401, 488] on button "Save" at bounding box center [391, 473] width 282 height 29
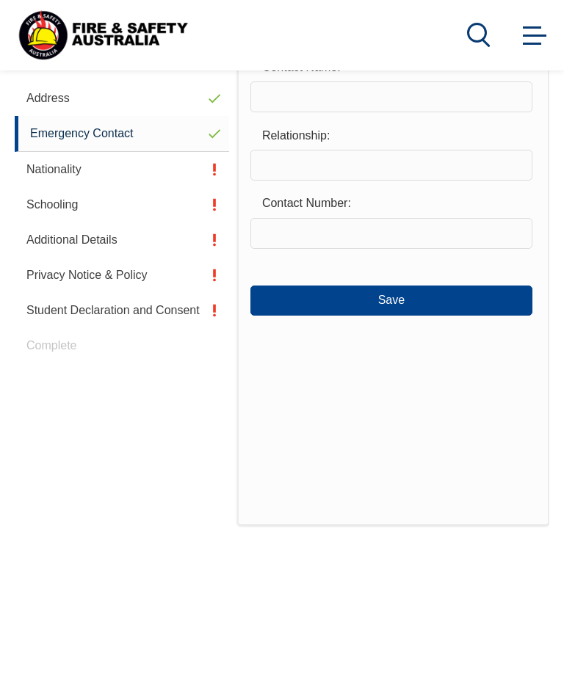
scroll to position [371, 0]
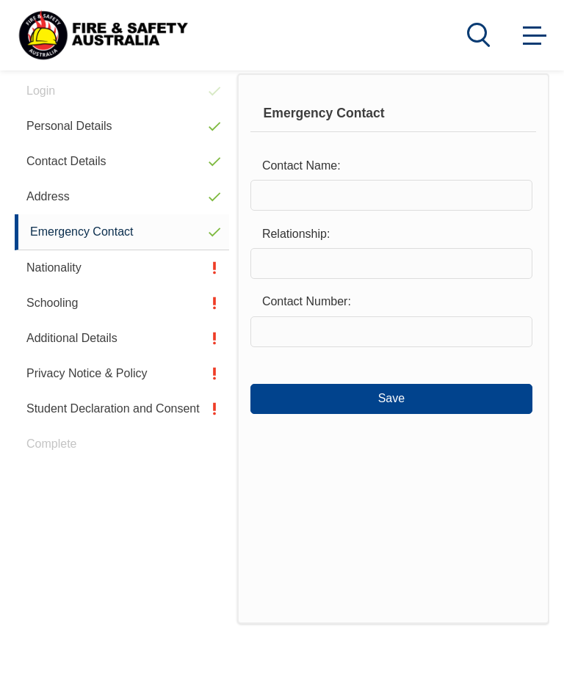
click at [289, 185] on input "text" at bounding box center [391, 195] width 282 height 31
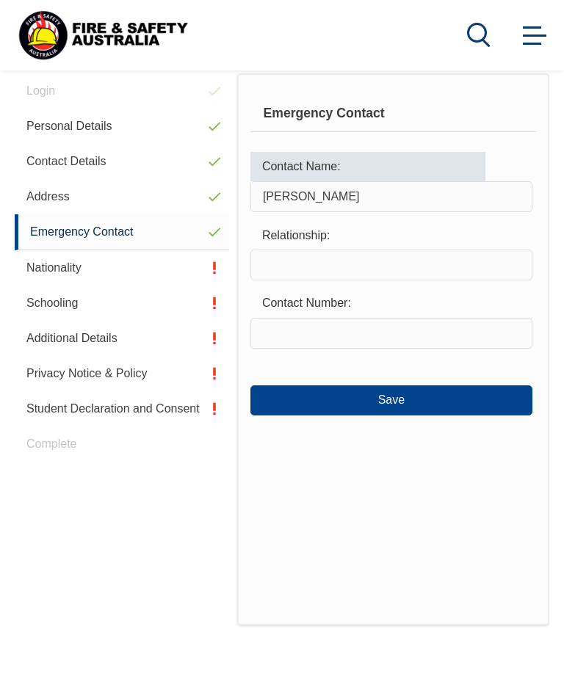
type input "[PERSON_NAME]"
click at [301, 265] on input "text" at bounding box center [391, 265] width 282 height 31
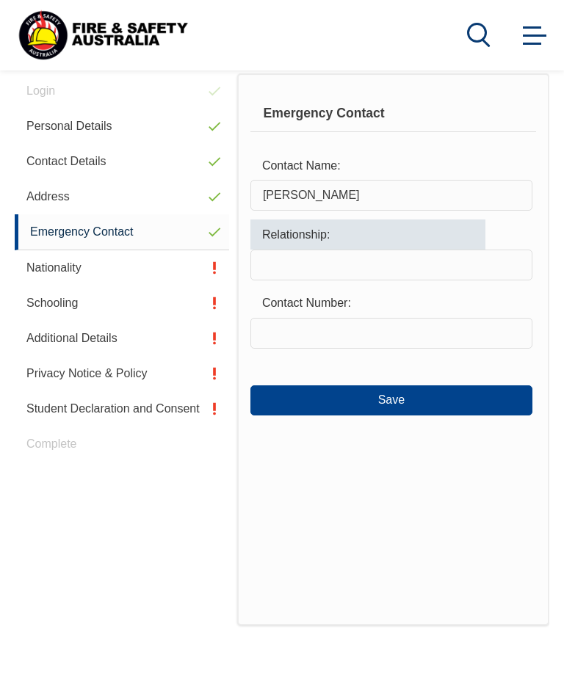
type input "w"
type input "Wife"
click at [295, 341] on input "text" at bounding box center [391, 333] width 282 height 31
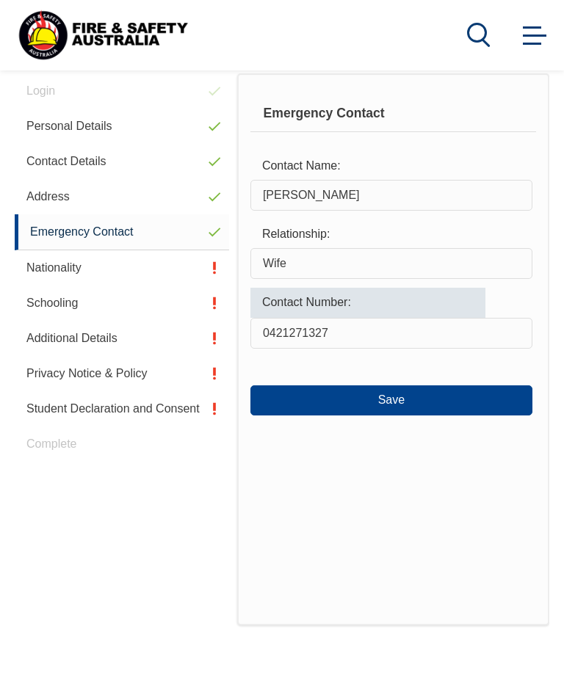
type input "0421271327"
click at [407, 396] on button "Save" at bounding box center [391, 399] width 282 height 29
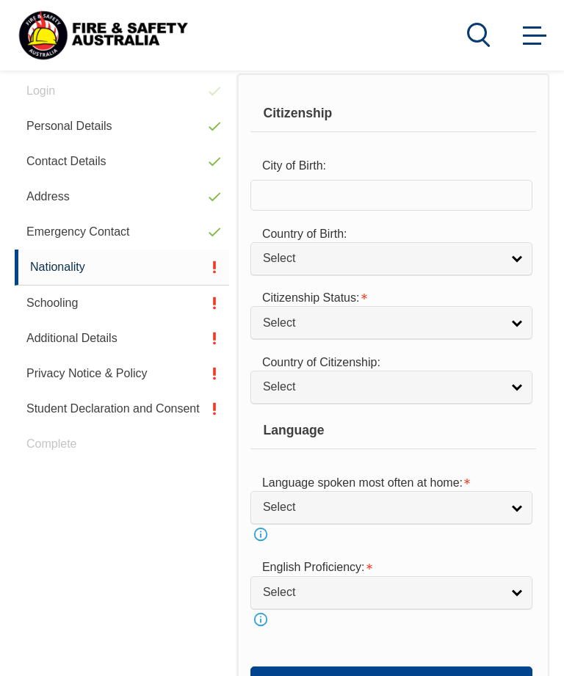
click at [297, 207] on input "text" at bounding box center [391, 195] width 282 height 31
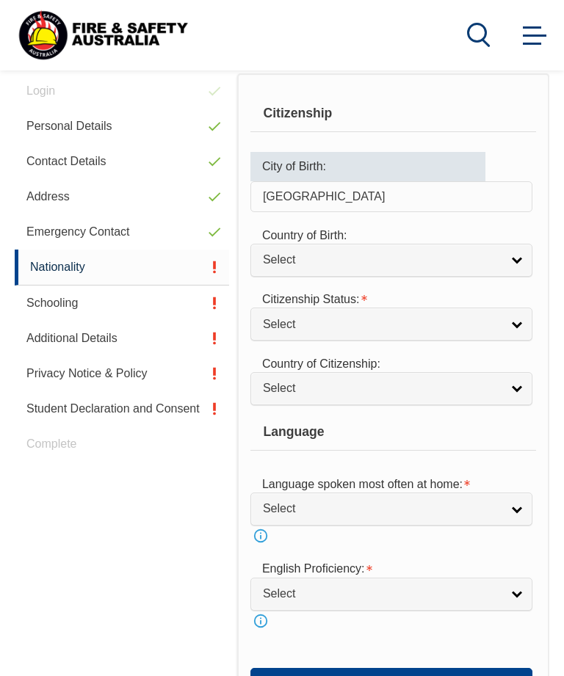
type input "[GEOGRAPHIC_DATA]"
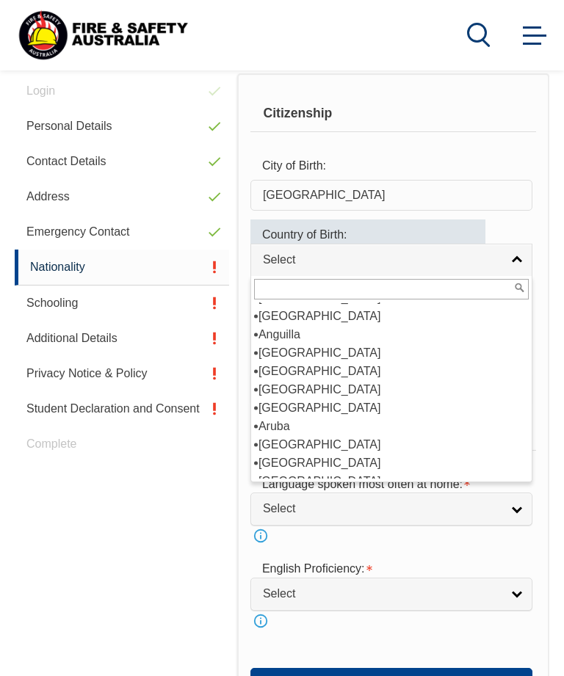
scroll to position [106, 0]
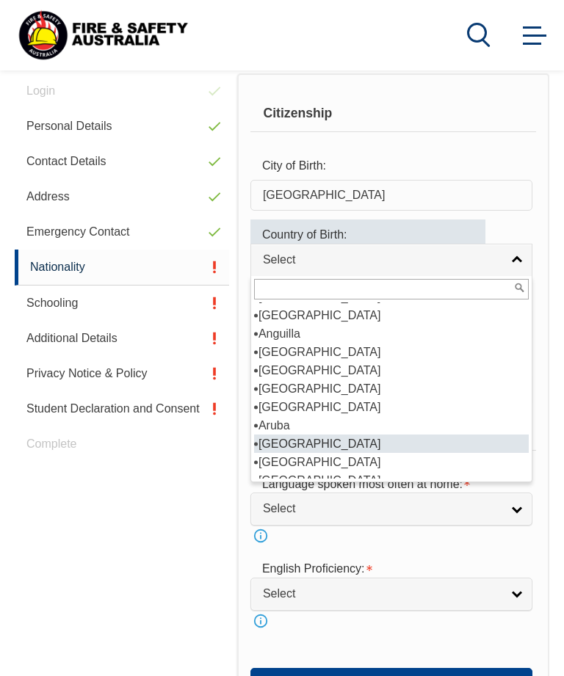
select select "1101"
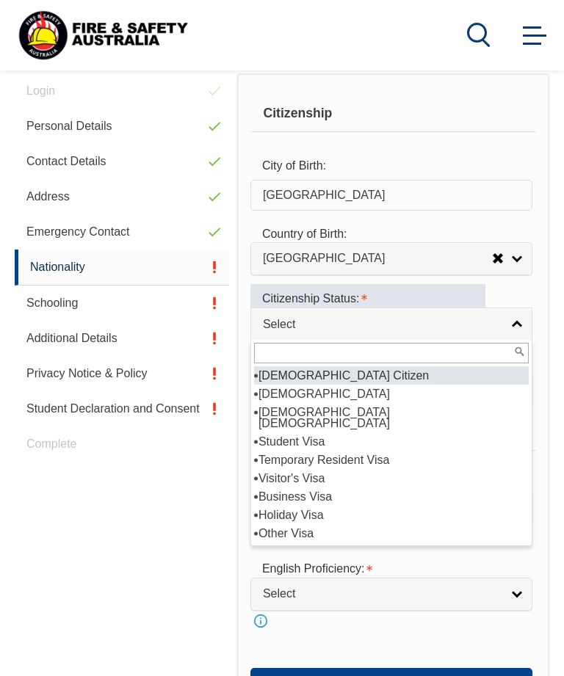
select select "1"
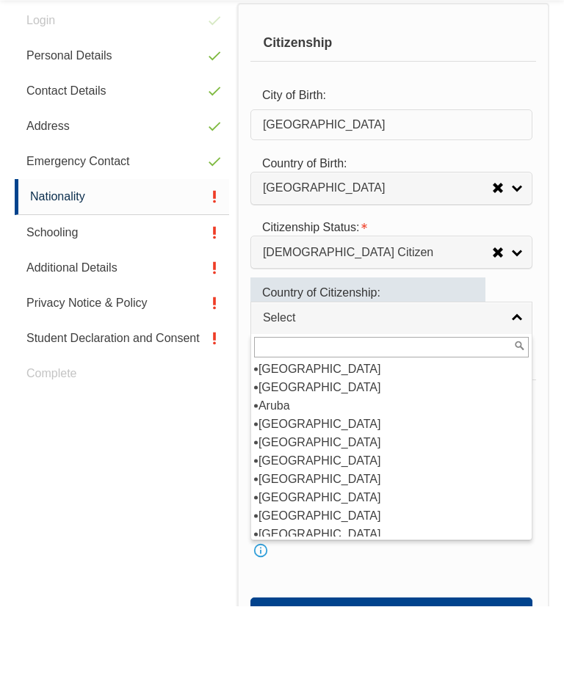
scroll to position [192, 0]
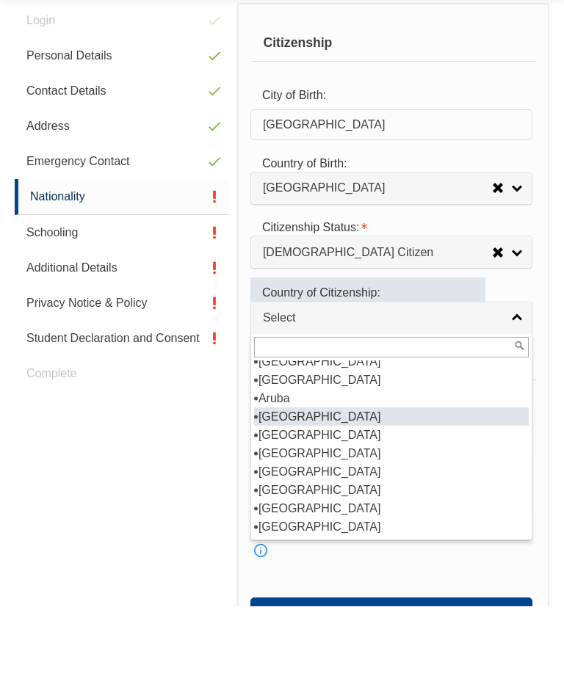
select select "1101"
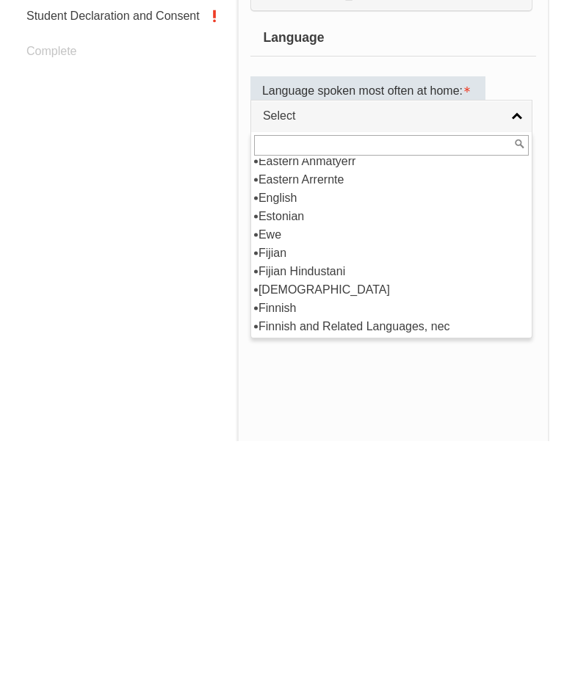
scroll to position [1798, 0]
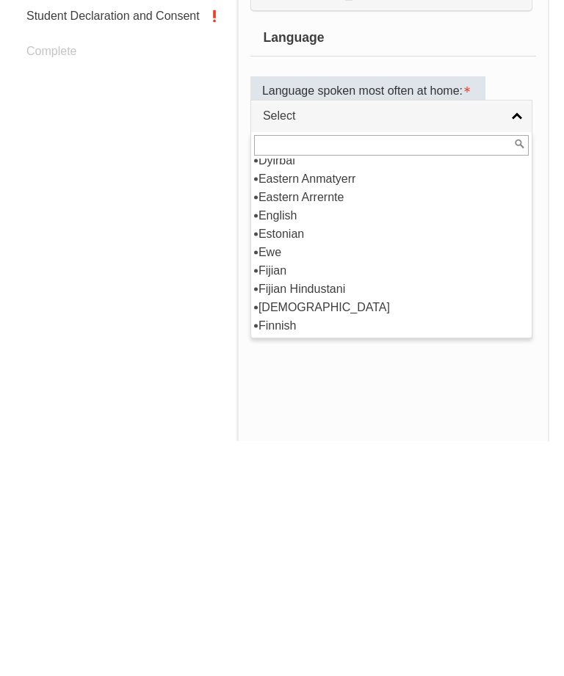
select select "1201"
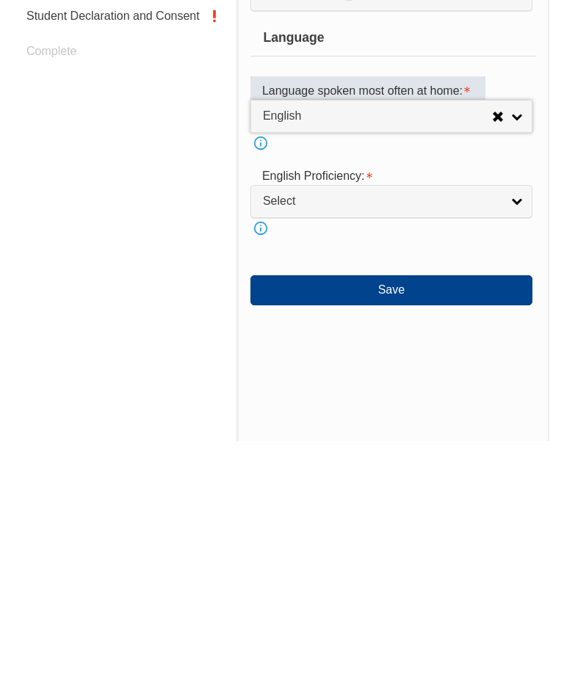
scroll to position [764, 0]
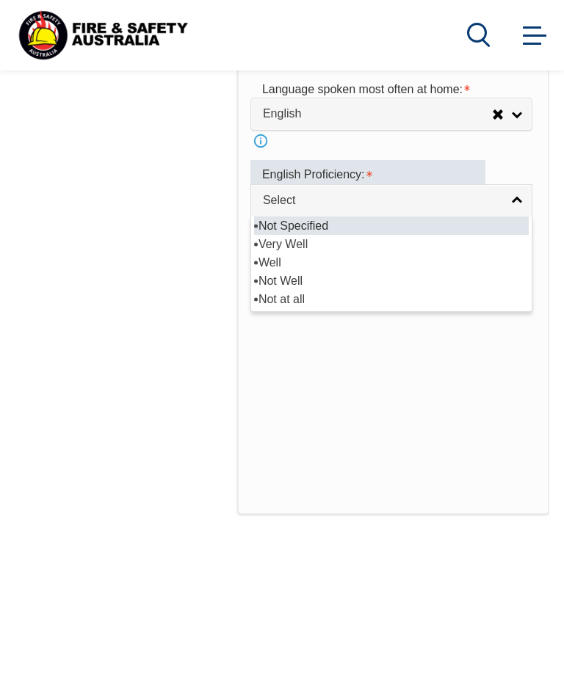
select select "1"
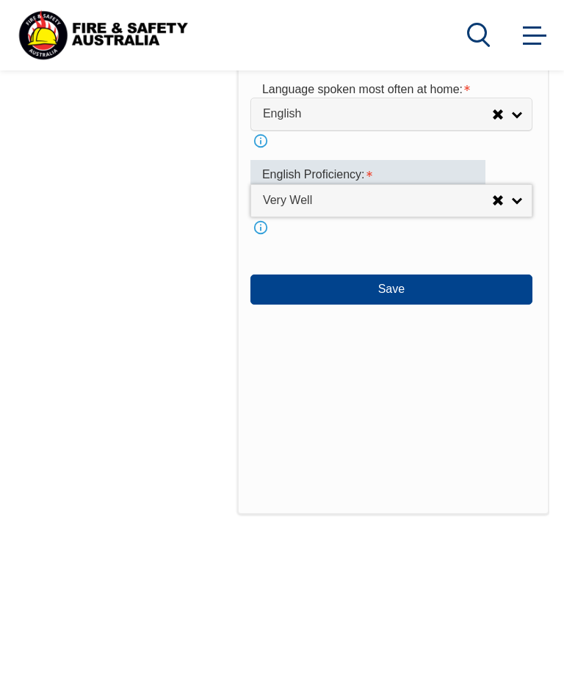
click at [410, 304] on button "Save" at bounding box center [391, 289] width 282 height 29
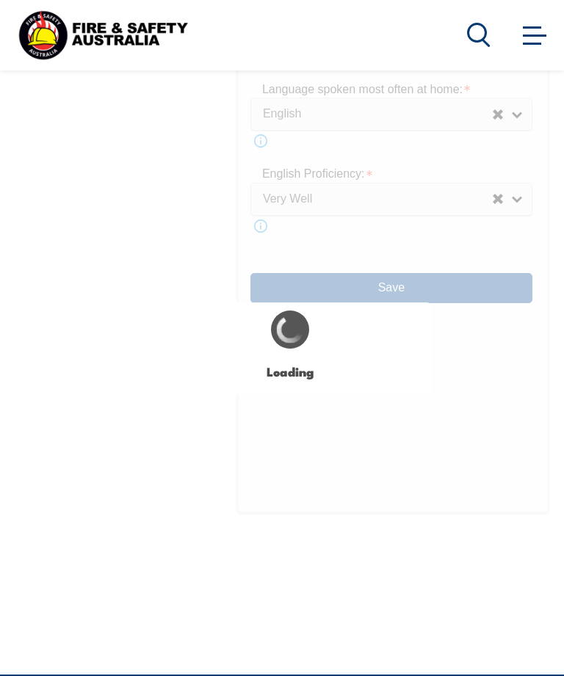
type input "[GEOGRAPHIC_DATA]"
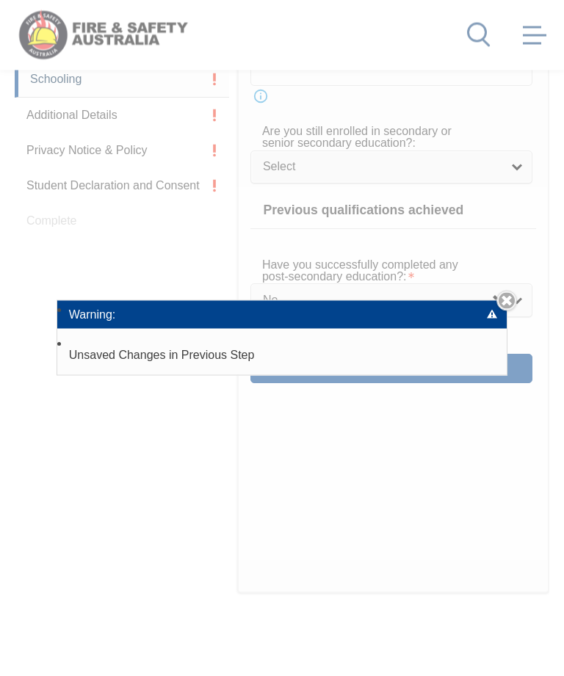
scroll to position [594, 0]
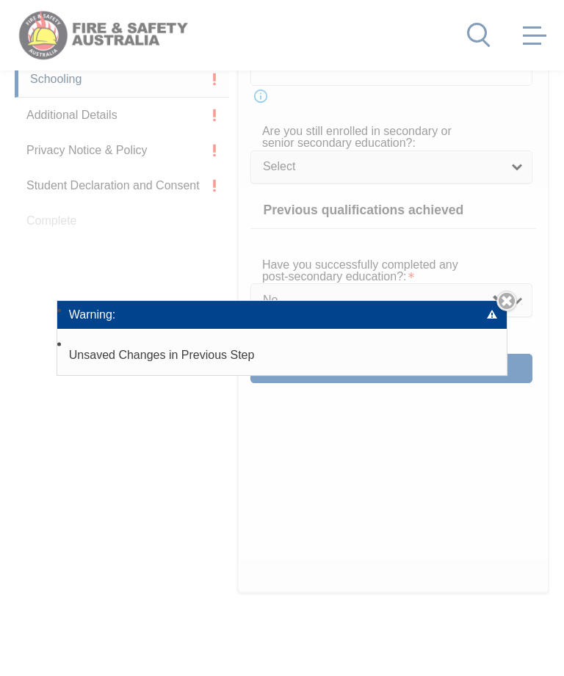
click at [283, 375] on li "Unsaved Changes in Previous Step" at bounding box center [281, 355] width 449 height 40
click at [201, 375] on li "Unsaved Changes in Previous Step" at bounding box center [281, 355] width 449 height 40
click at [502, 311] on link "Close" at bounding box center [506, 301] width 21 height 21
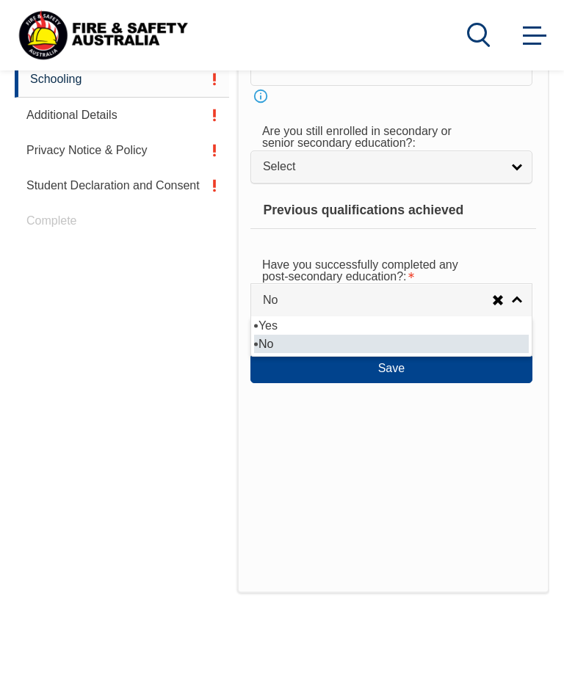
select select "true"
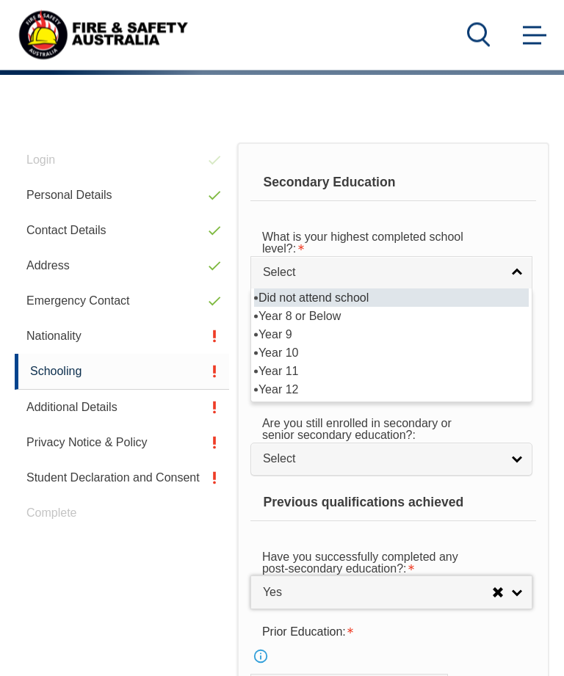
scroll to position [302, 0]
select select "10"
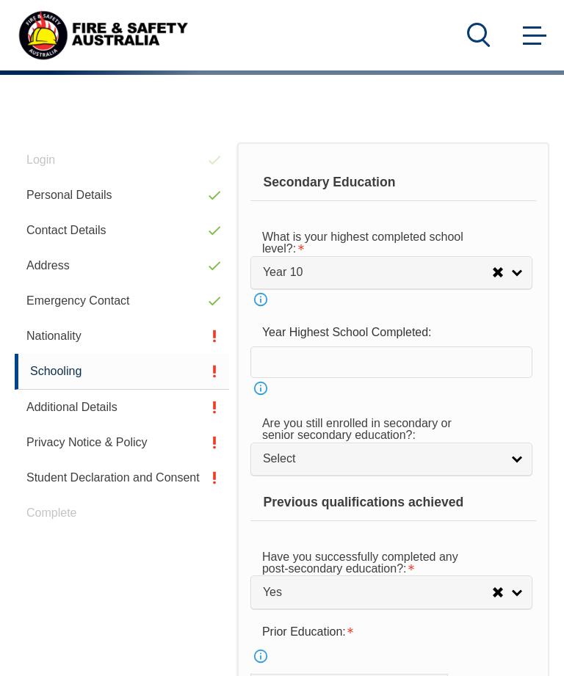
click at [399, 373] on input "text" at bounding box center [391, 361] width 282 height 31
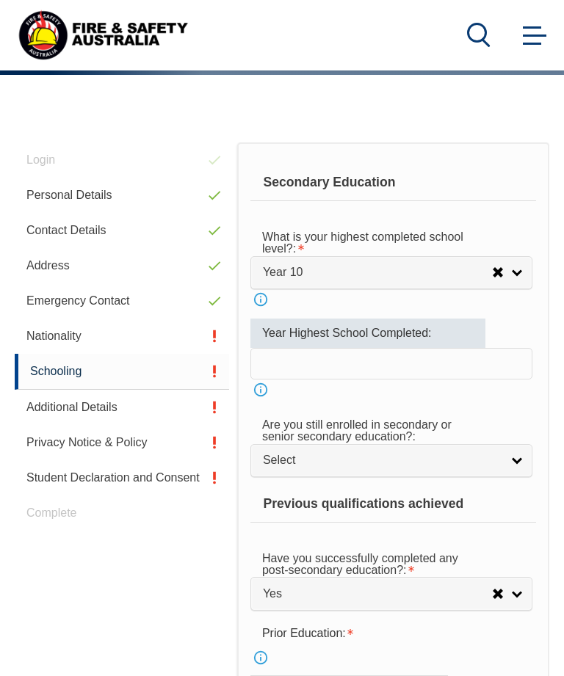
scroll to position [301, 0]
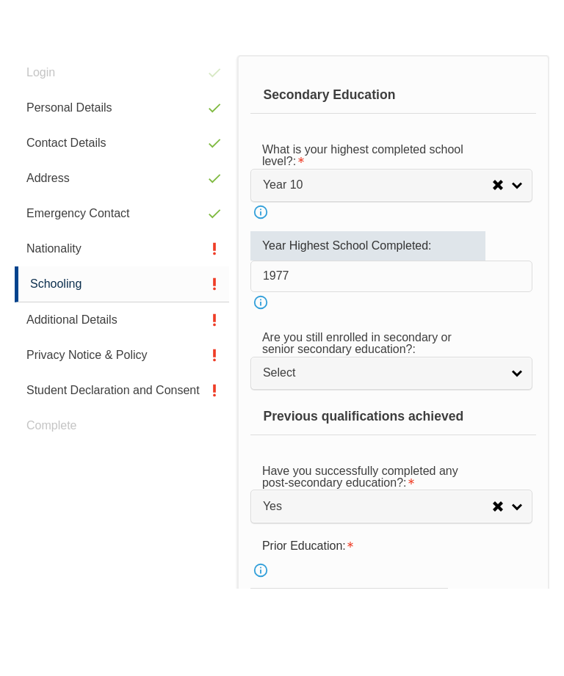
type input "1977"
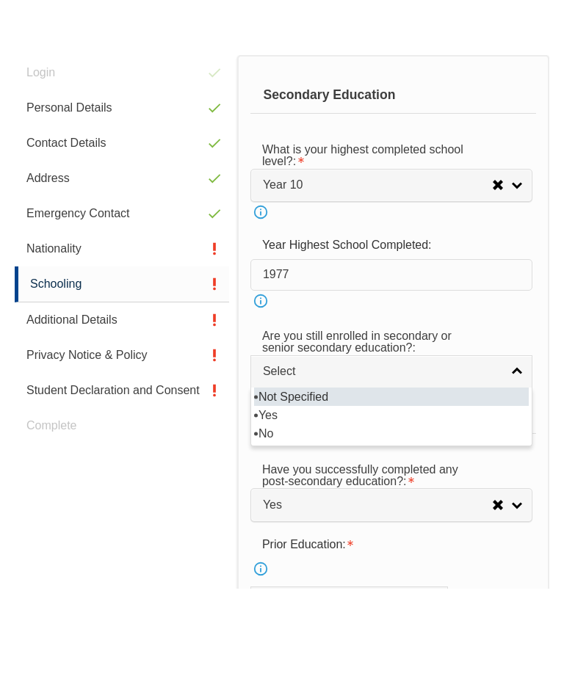
scroll to position [389, 0]
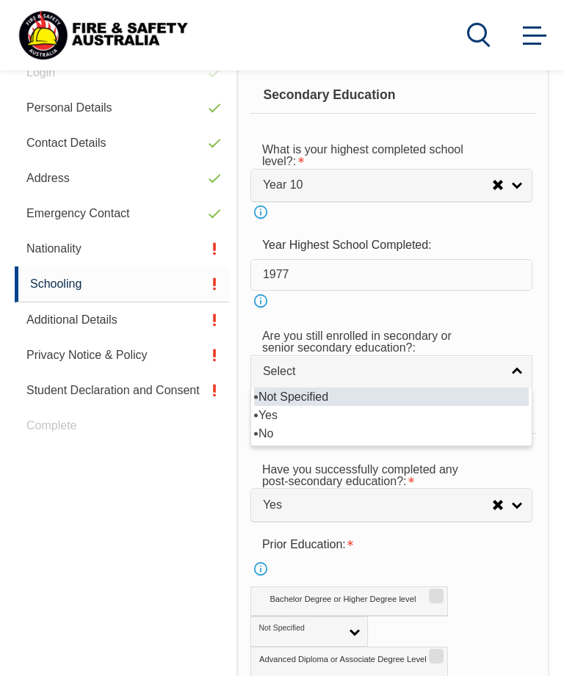
select select "false"
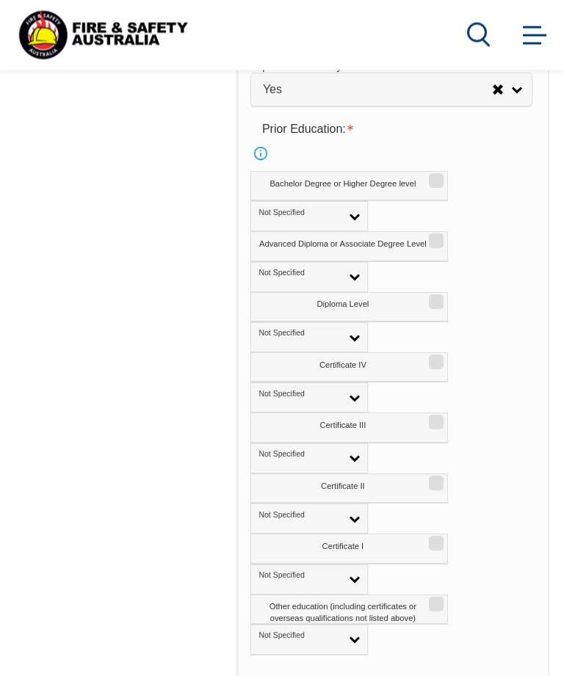
scroll to position [806, 0]
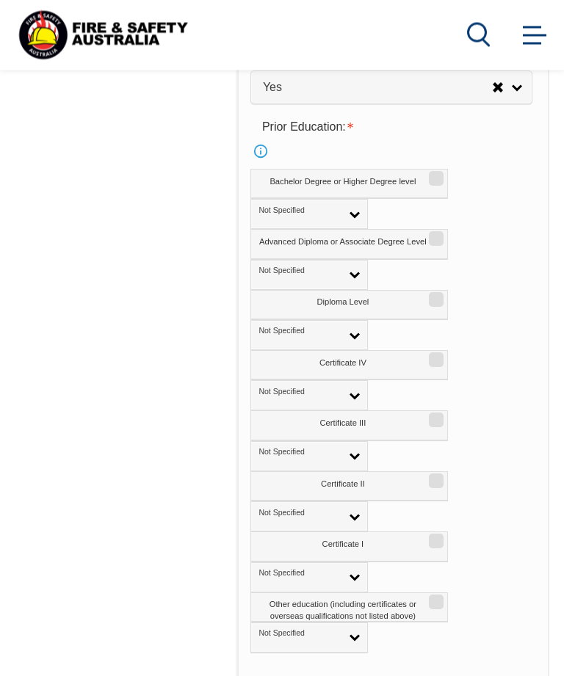
click at [404, 381] on label "Certificate IV" at bounding box center [348, 366] width 197 height 30
click at [429, 356] on input "Certificate IV" at bounding box center [433, 355] width 9 height 1
checkbox input "true"
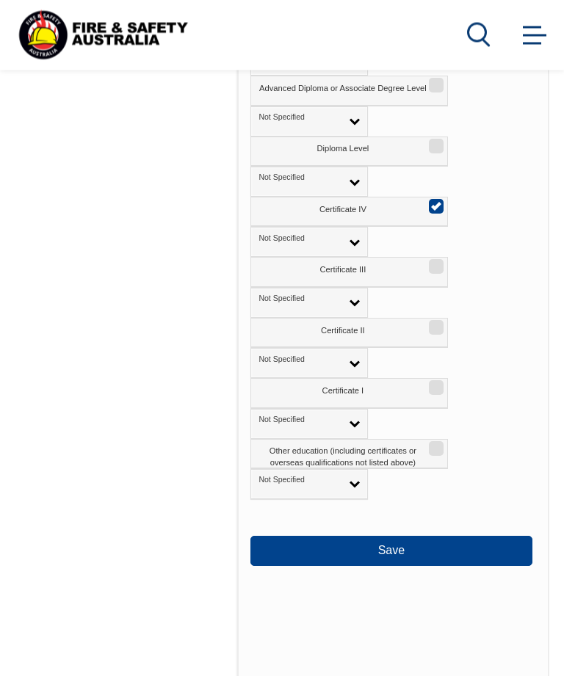
click at [405, 566] on button "Save" at bounding box center [391, 551] width 282 height 29
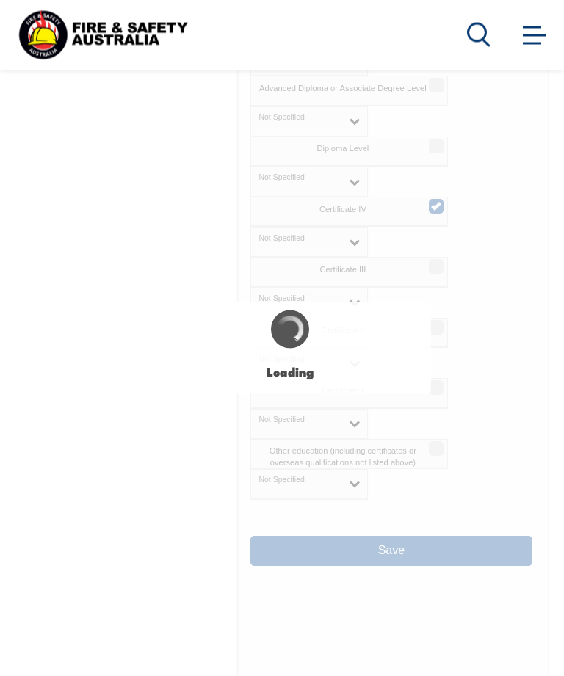
scroll to position [960, 0]
select select
select select "false"
select select "true"
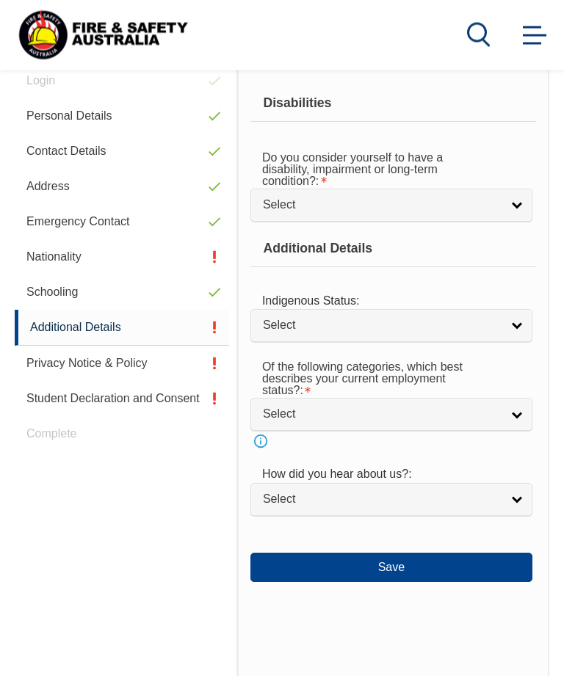
scroll to position [371, 0]
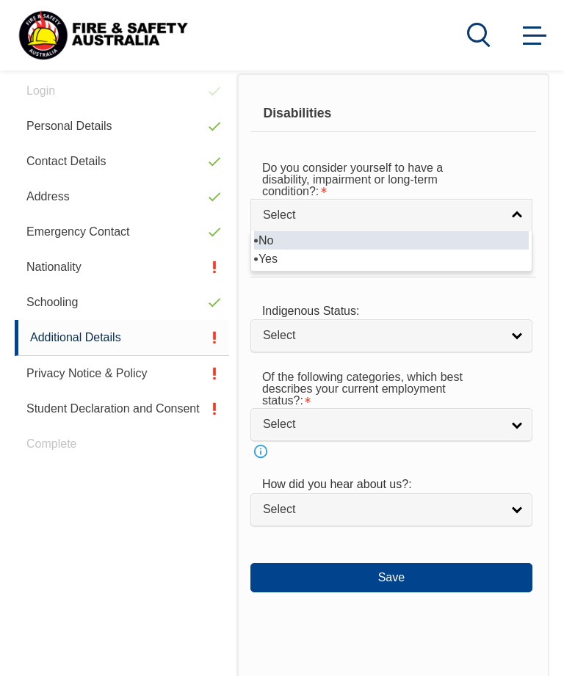
select select "false"
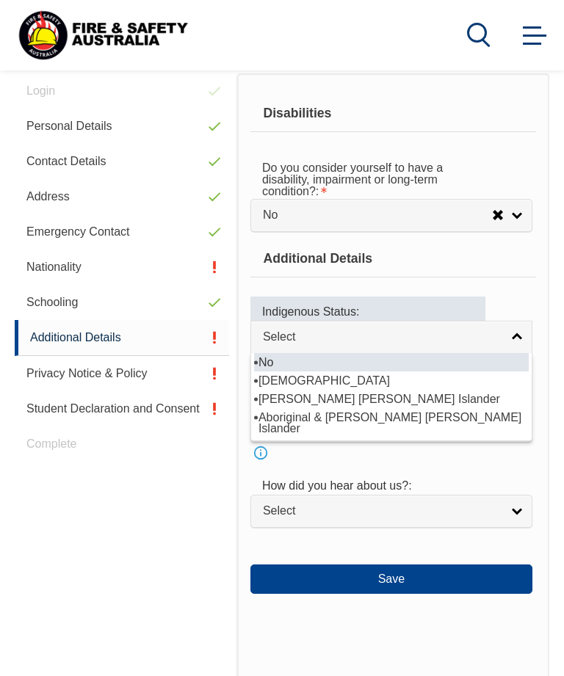
select select "4"
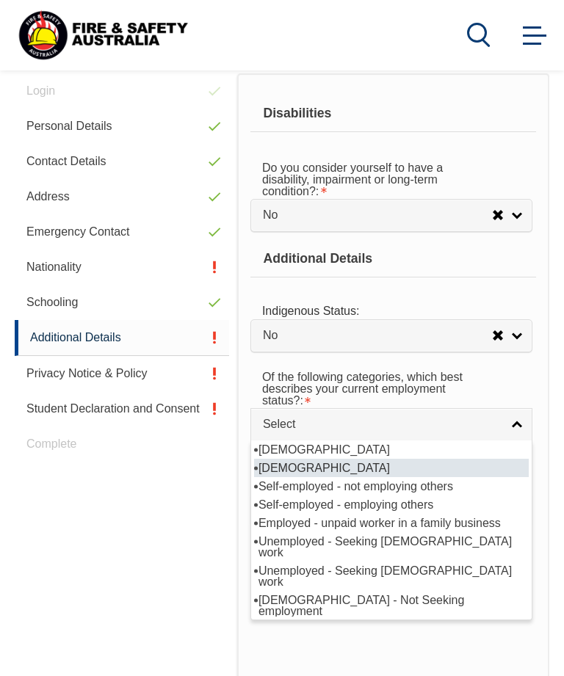
select select "2"
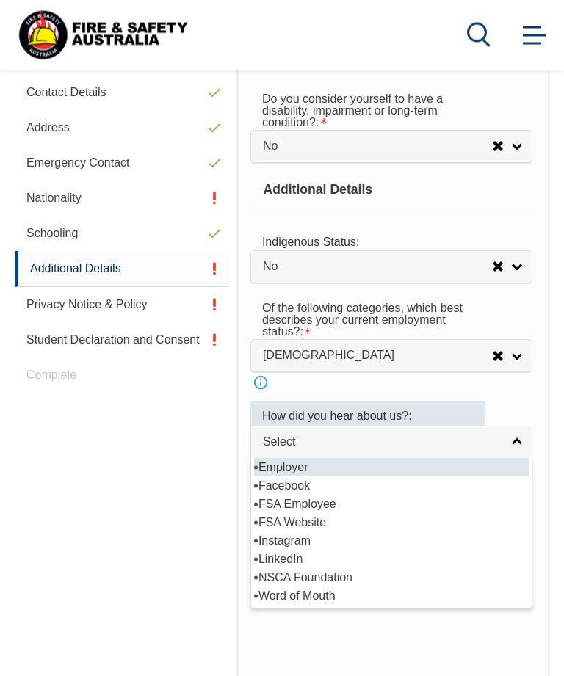
select select "8019"
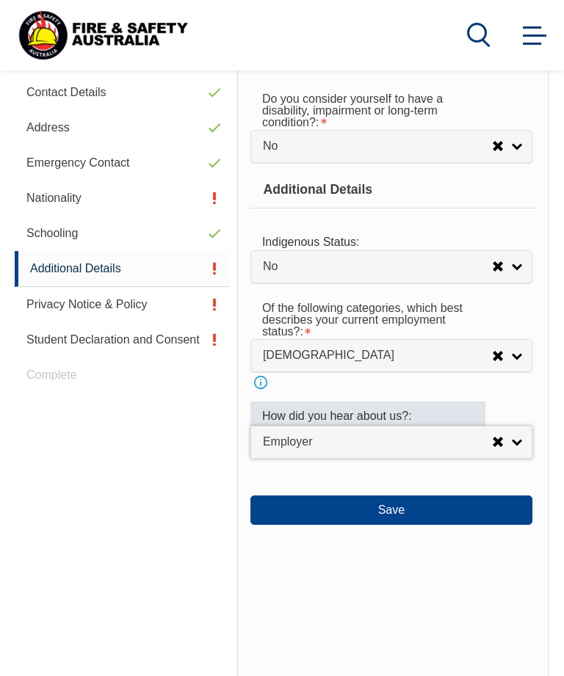
click at [404, 525] on button "Save" at bounding box center [391, 509] width 282 height 29
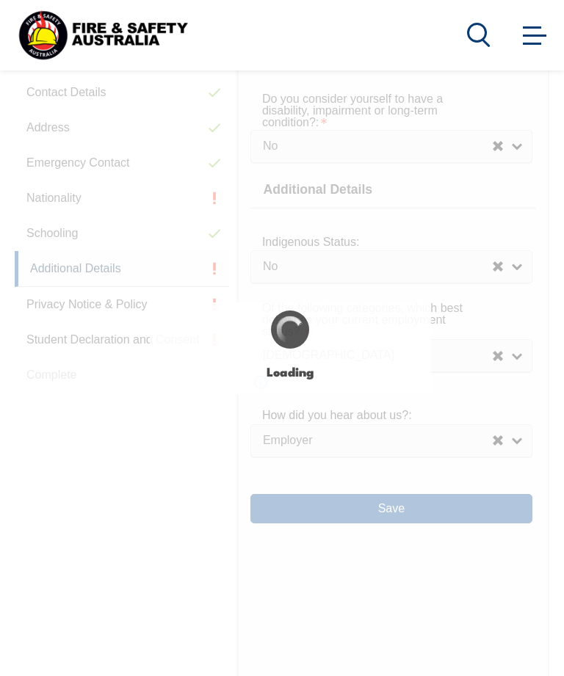
select select "false"
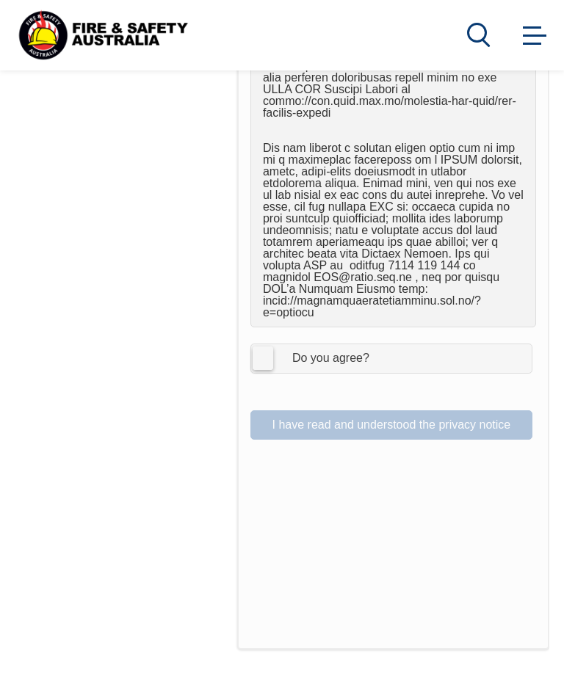
scroll to position [1248, 0]
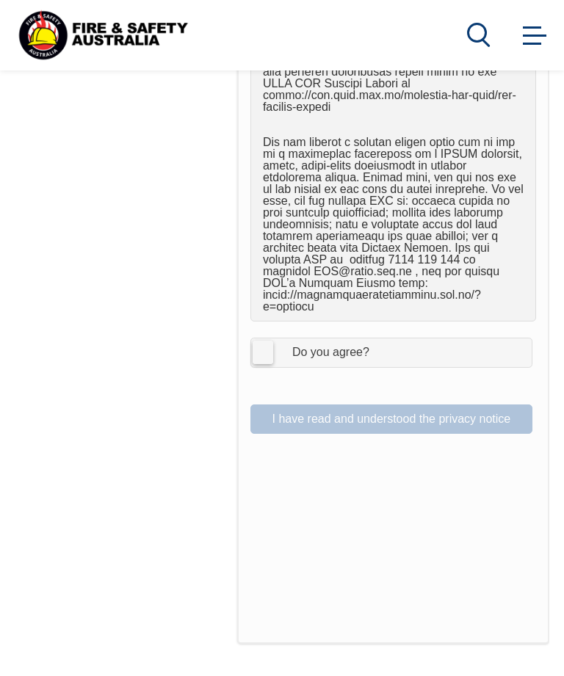
click at [272, 338] on label "I Agree Do you agree?" at bounding box center [391, 352] width 282 height 29
click at [381, 338] on input "I Agree Do you agree?" at bounding box center [393, 352] width 25 height 28
checkbox input "true"
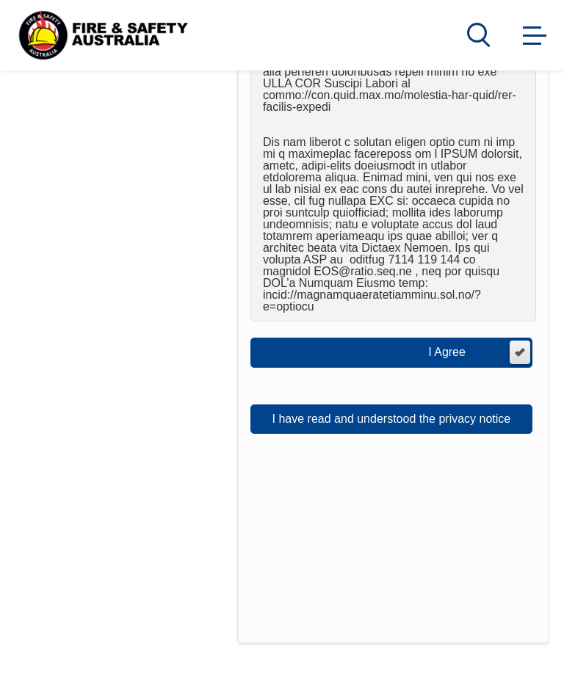
click at [443, 404] on button "I have read and understood the privacy notice" at bounding box center [391, 418] width 282 height 29
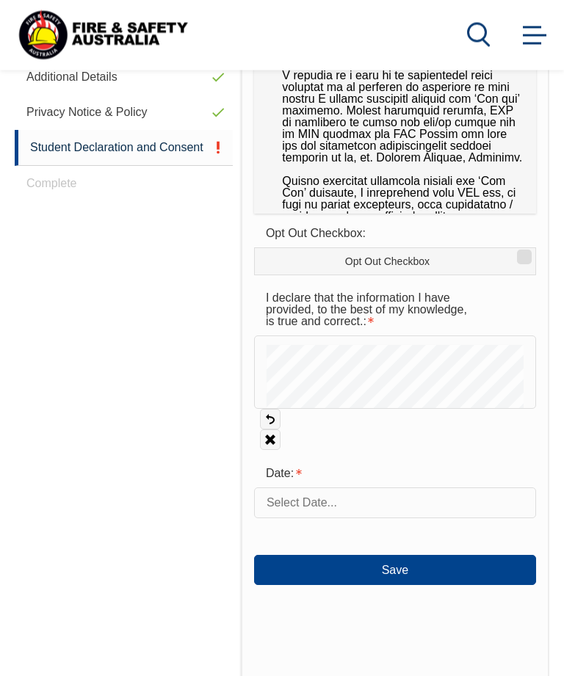
scroll to position [633, 0]
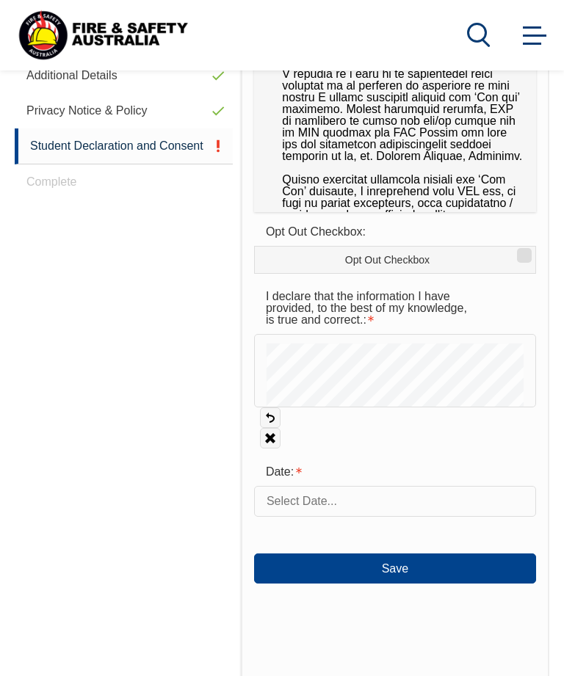
click at [298, 503] on input "text" at bounding box center [395, 501] width 282 height 31
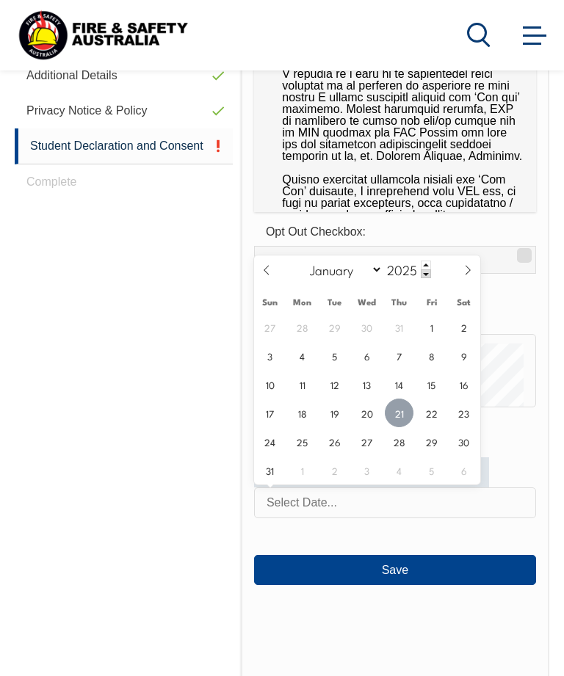
click at [402, 405] on span "21" at bounding box center [399, 413] width 29 height 29
type input "[DATE]"
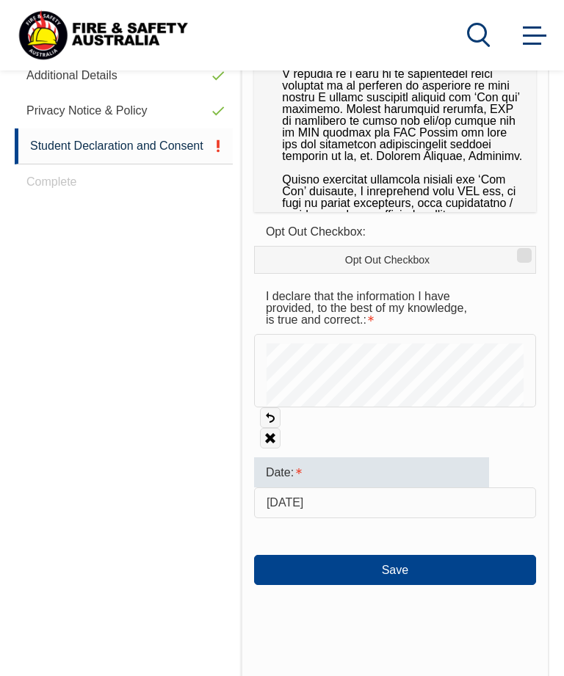
click at [386, 573] on button "Save" at bounding box center [395, 569] width 282 height 29
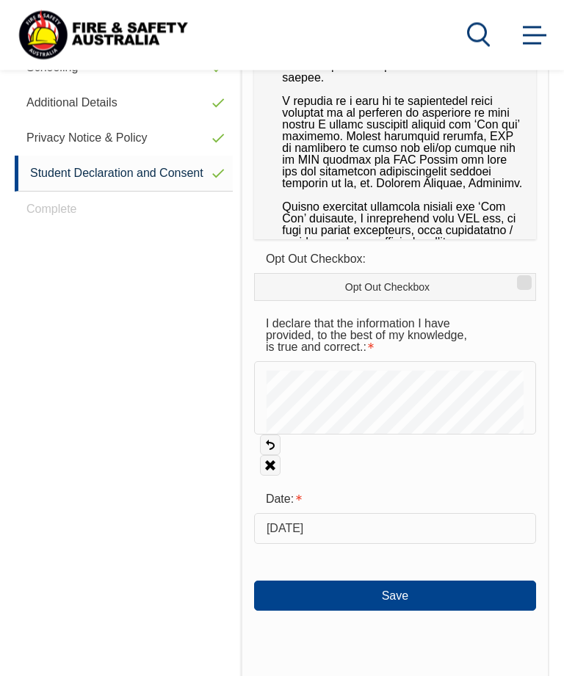
scroll to position [606, 0]
click at [383, 597] on button "Save" at bounding box center [395, 594] width 282 height 29
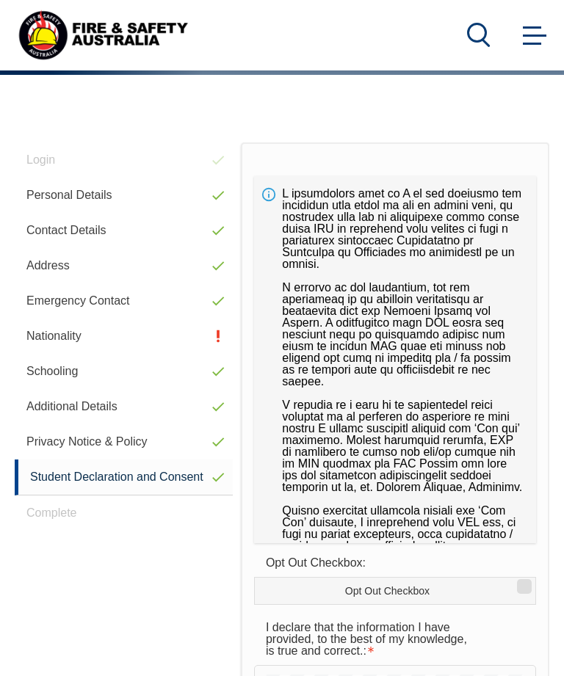
scroll to position [300, 0]
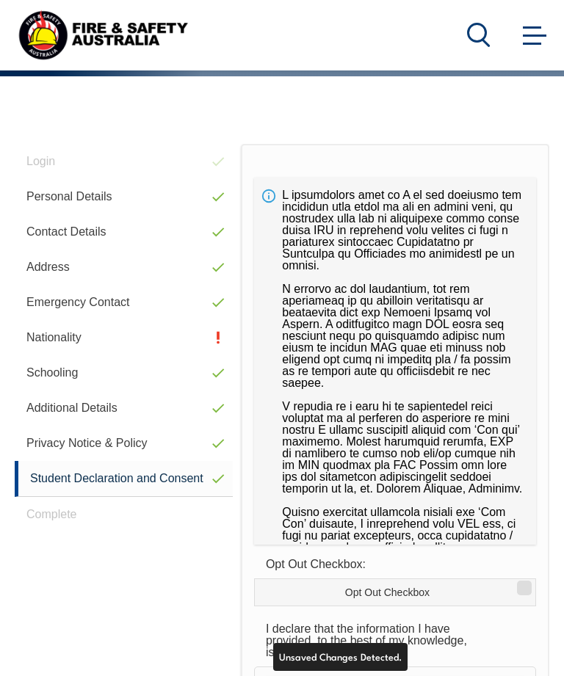
click at [84, 335] on link "Nationality" at bounding box center [124, 337] width 218 height 35
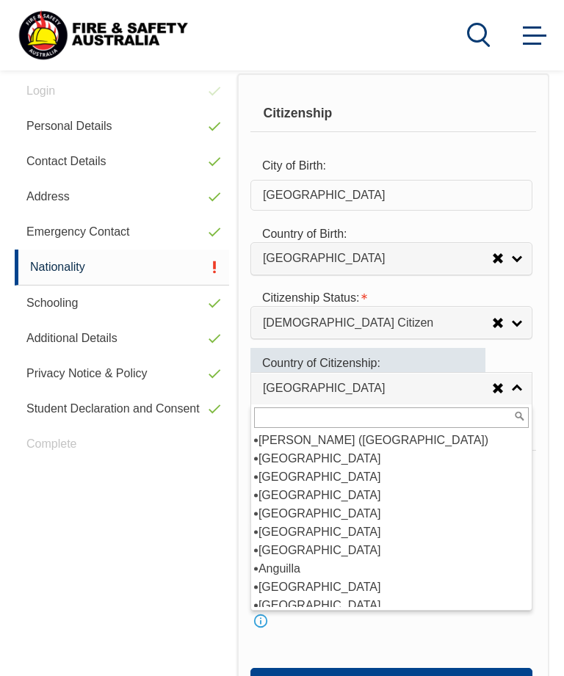
scroll to position [81, 0]
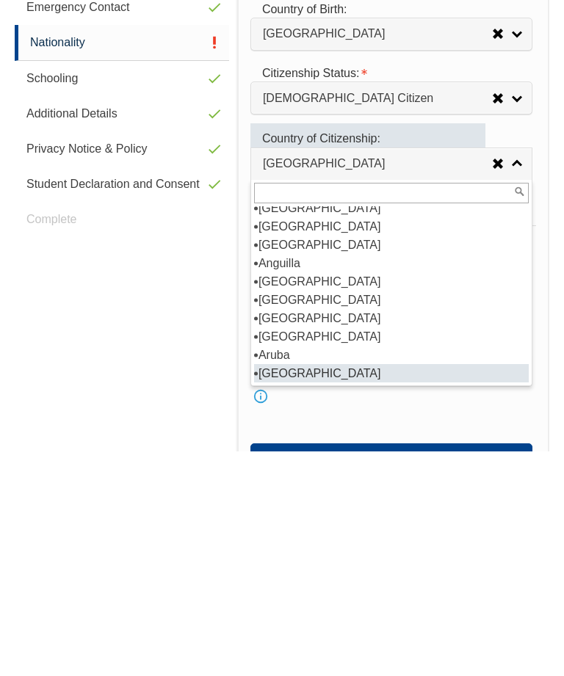
click at [548, 148] on div "Citizenship City of Birth: [GEOGRAPHIC_DATA] Country of Birth: [GEOGRAPHIC_DATA…" at bounding box center [393, 490] width 312 height 835
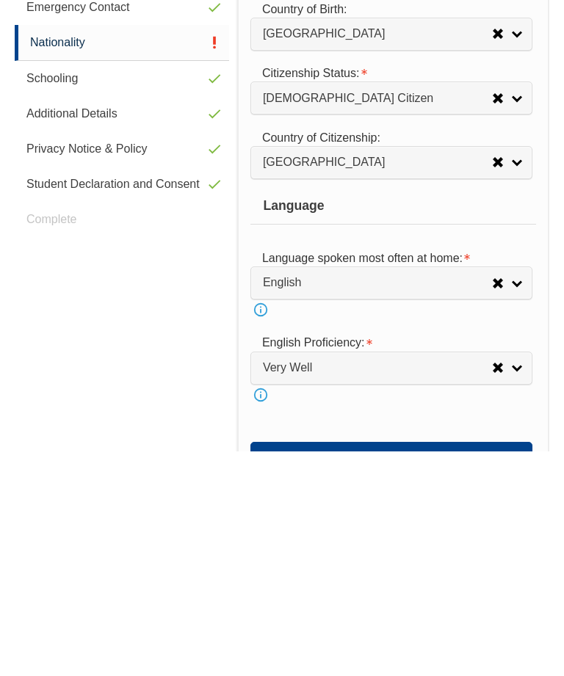
scroll to position [595, 0]
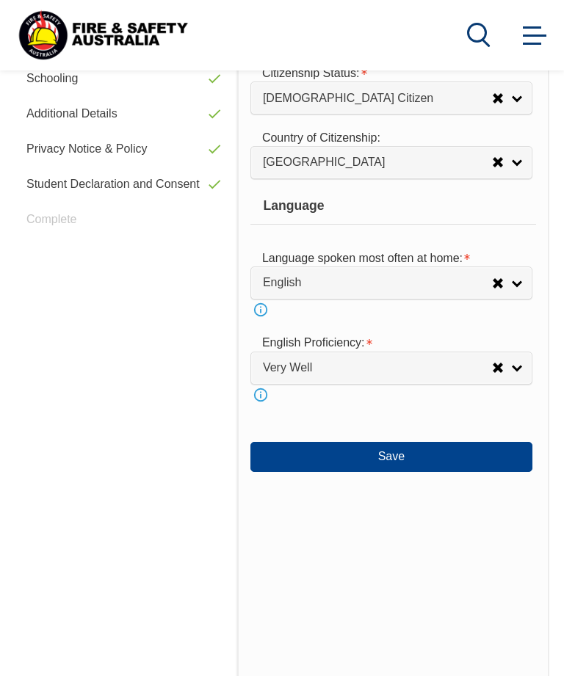
click at [409, 471] on button "Save" at bounding box center [391, 456] width 282 height 29
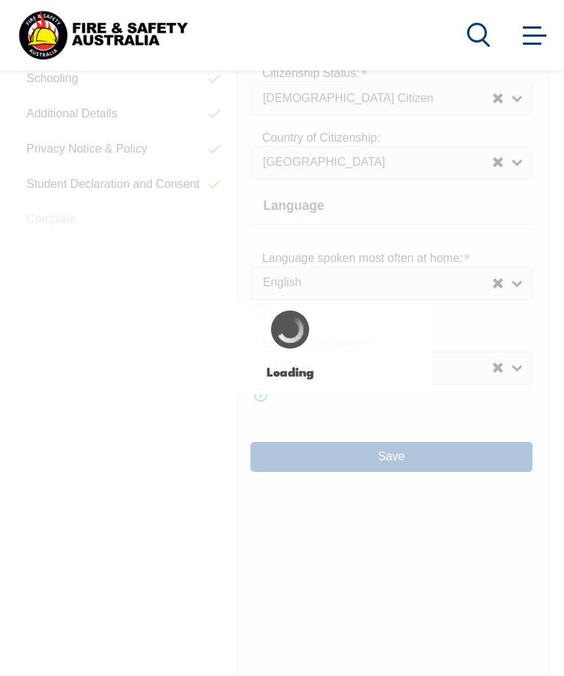
select select "false"
select select "true"
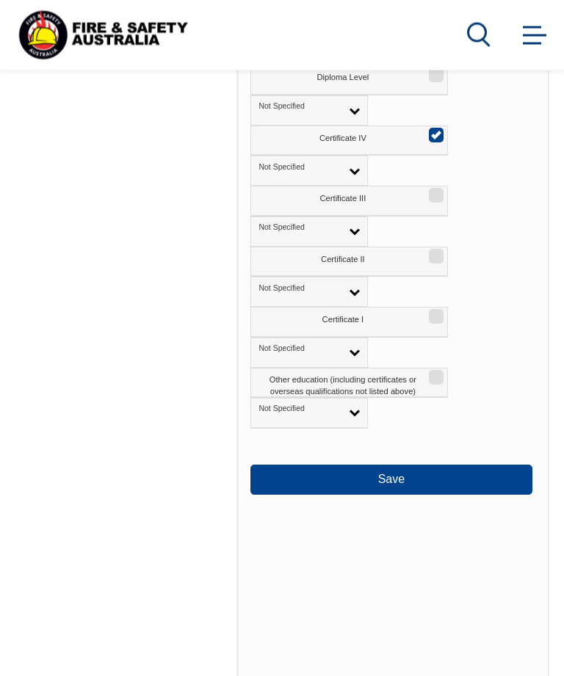
scroll to position [1036, 0]
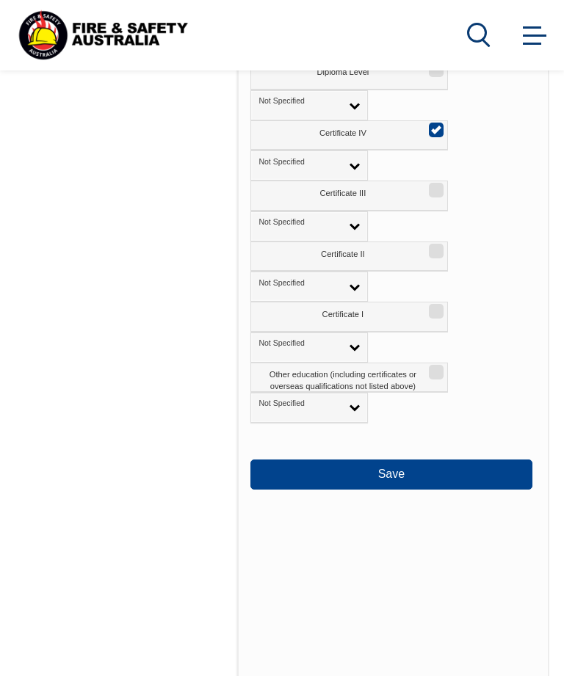
click at [415, 489] on button "Save" at bounding box center [391, 473] width 282 height 29
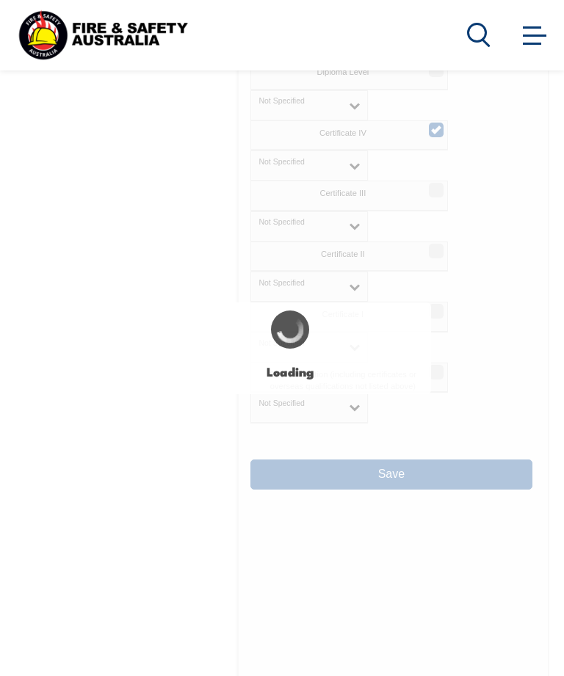
select select "false"
select select "true"
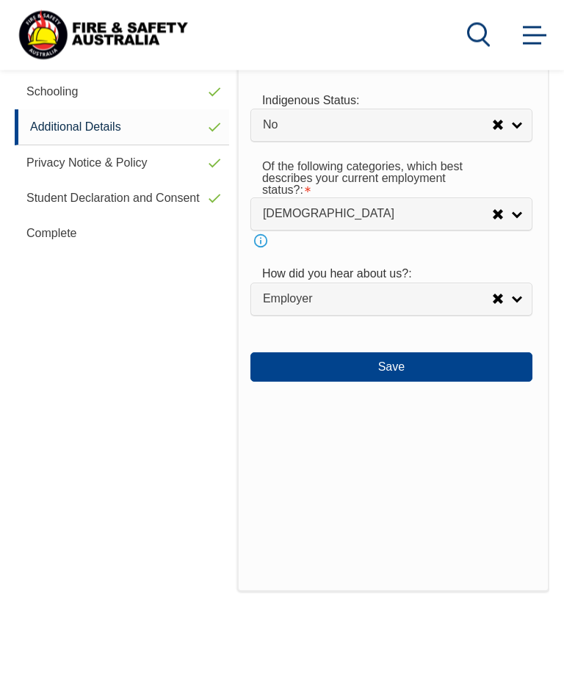
scroll to position [371, 0]
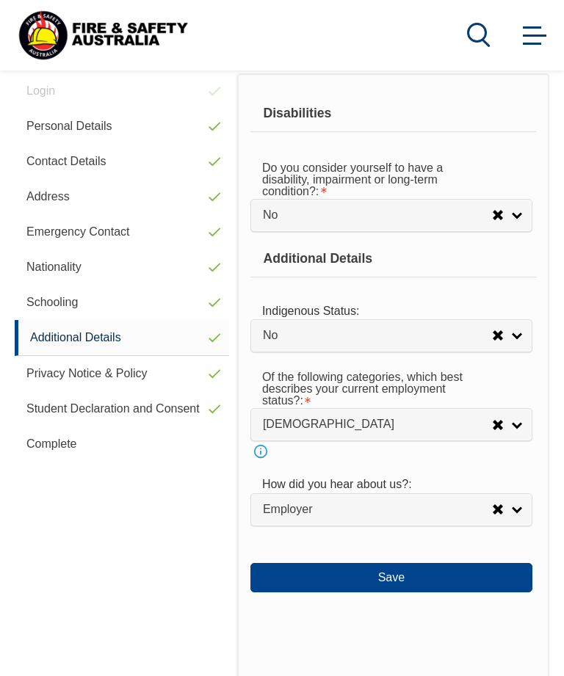
click at [407, 592] on button "Save" at bounding box center [391, 577] width 282 height 29
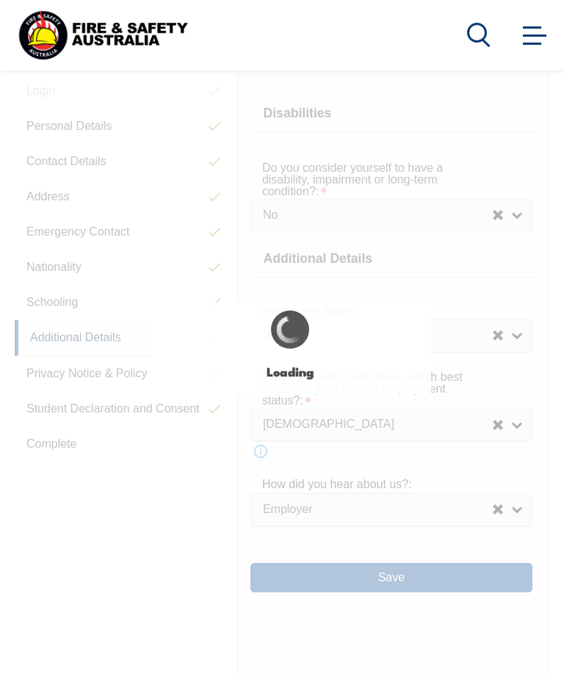
select select "false"
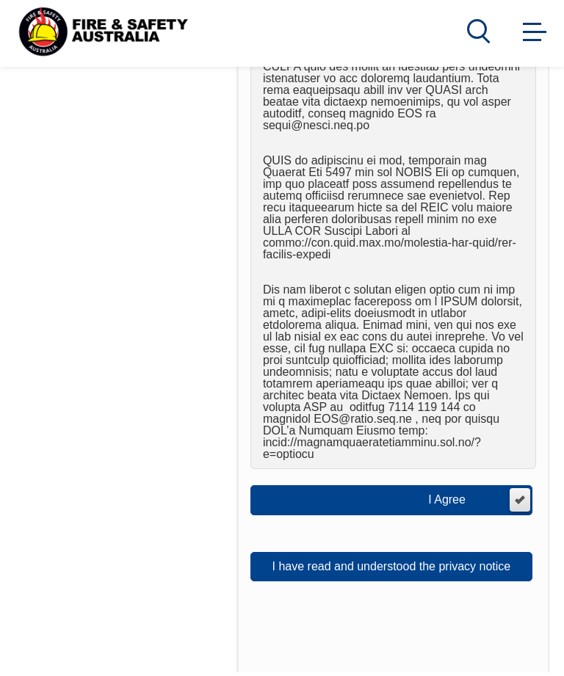
scroll to position [1101, 0]
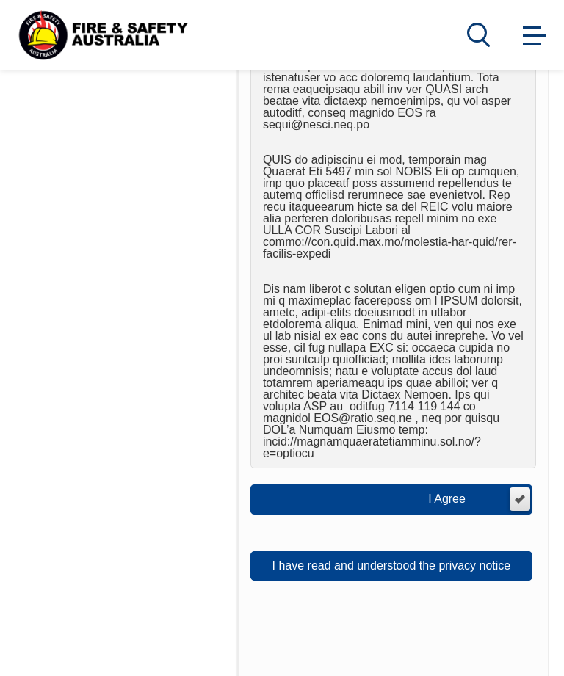
click at [396, 551] on button "I have read and understood the privacy notice" at bounding box center [391, 565] width 282 height 29
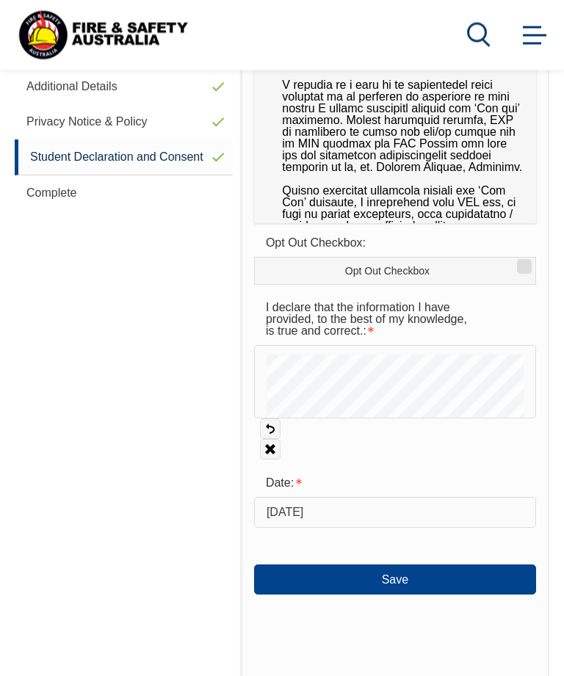
scroll to position [630, 0]
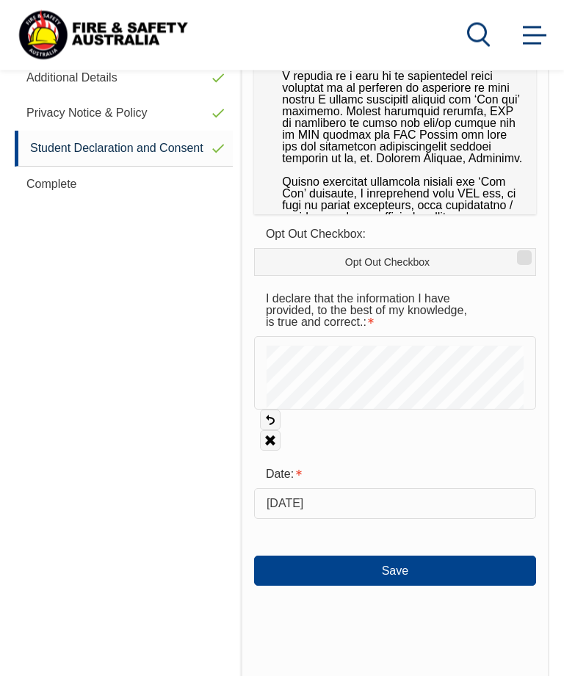
click at [417, 566] on button "Save" at bounding box center [395, 570] width 282 height 29
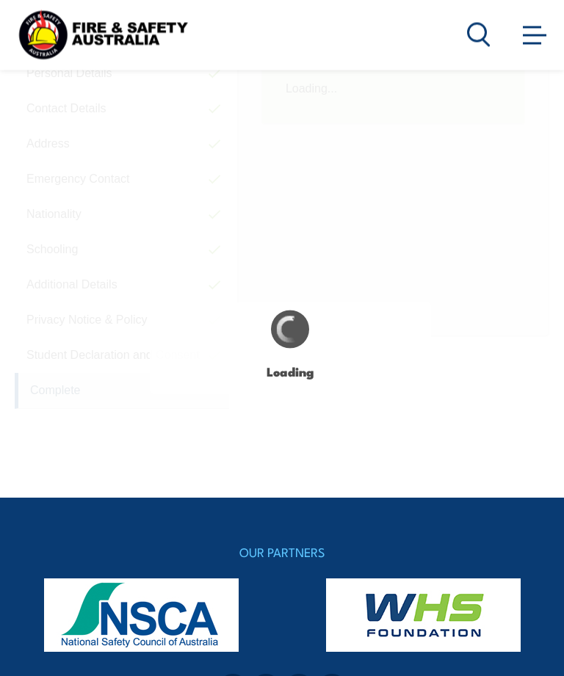
scroll to position [371, 0]
